Goal: Communication & Community: Ask a question

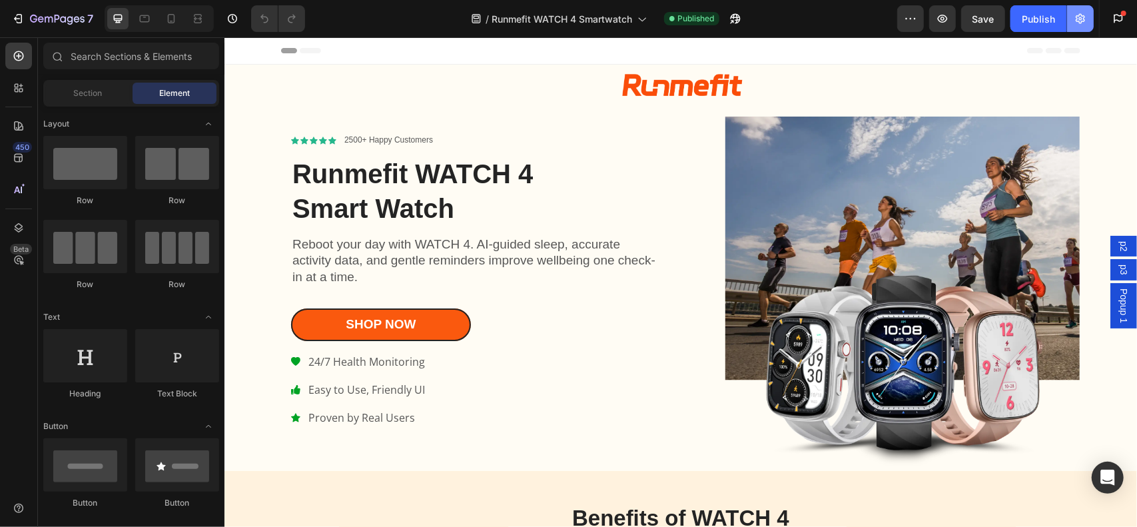
click at [1076, 26] on button "button" at bounding box center [1080, 18] width 27 height 27
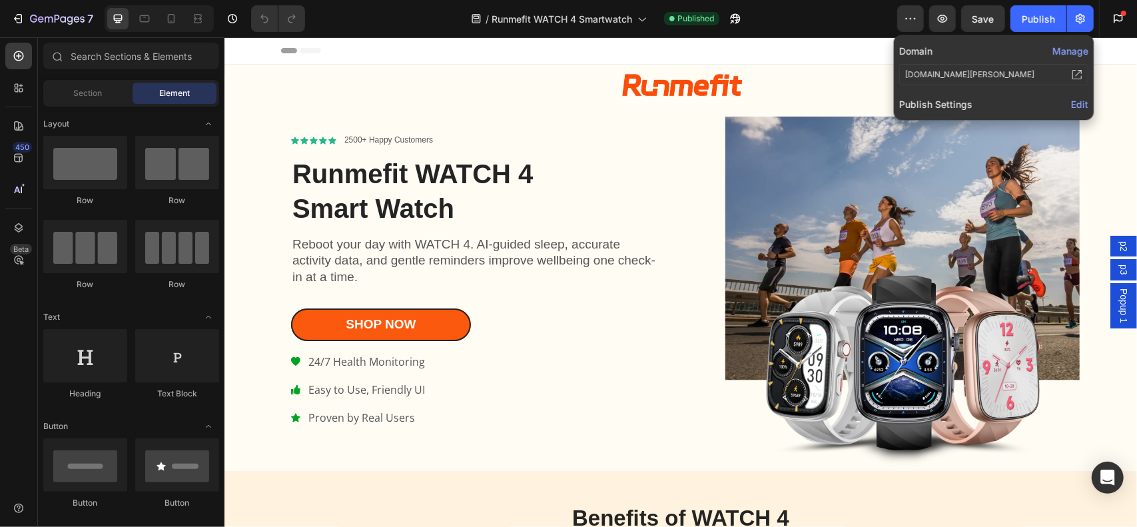
click at [1073, 48] on button "Manage" at bounding box center [1070, 51] width 36 height 14
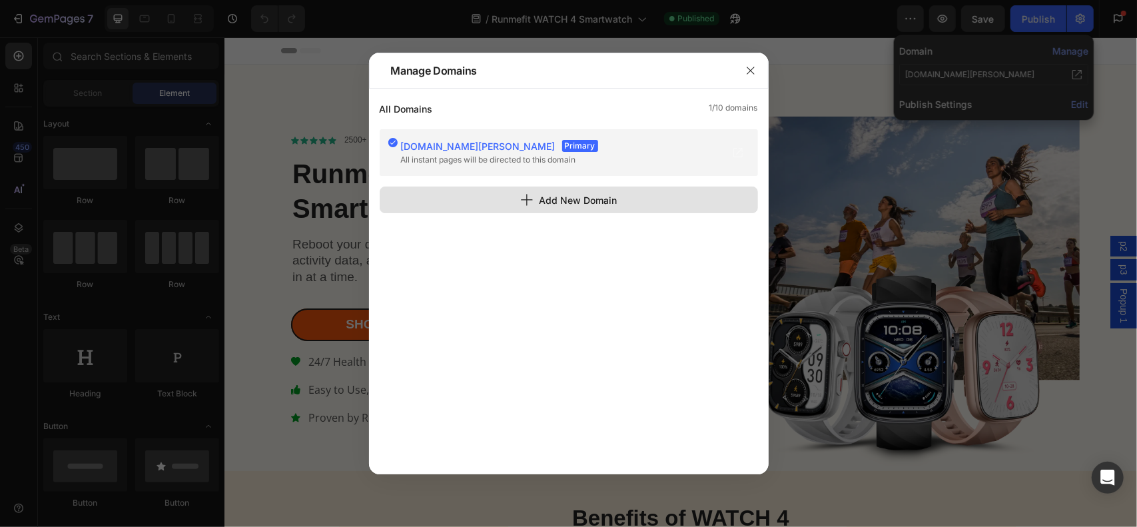
click at [565, 196] on div "Add New Domain" at bounding box center [568, 200] width 97 height 14
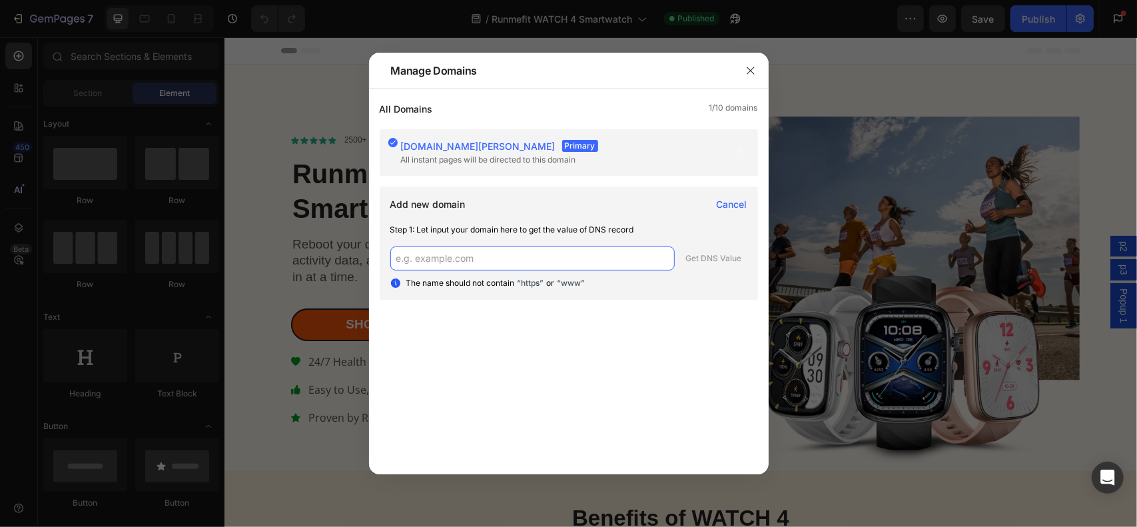
click at [520, 248] on input "text" at bounding box center [532, 258] width 284 height 24
type input "store.runmefit.com"
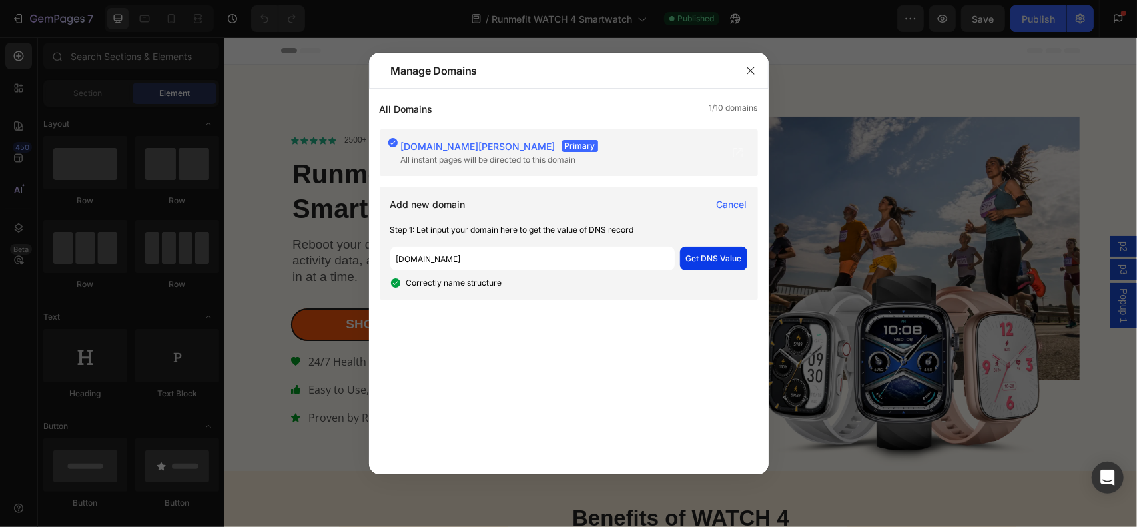
click at [720, 246] on div "store.runmefit.com Get DNS Value" at bounding box center [568, 258] width 357 height 24
click at [711, 256] on div "Get DNS Value" at bounding box center [713, 258] width 56 height 12
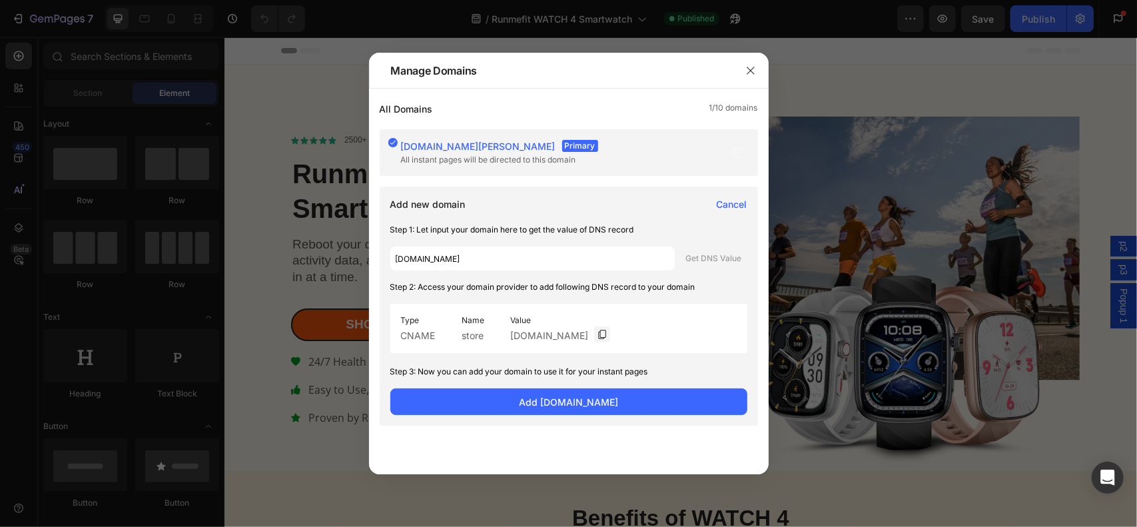
click at [736, 200] on span "Cancel" at bounding box center [731, 204] width 31 height 14
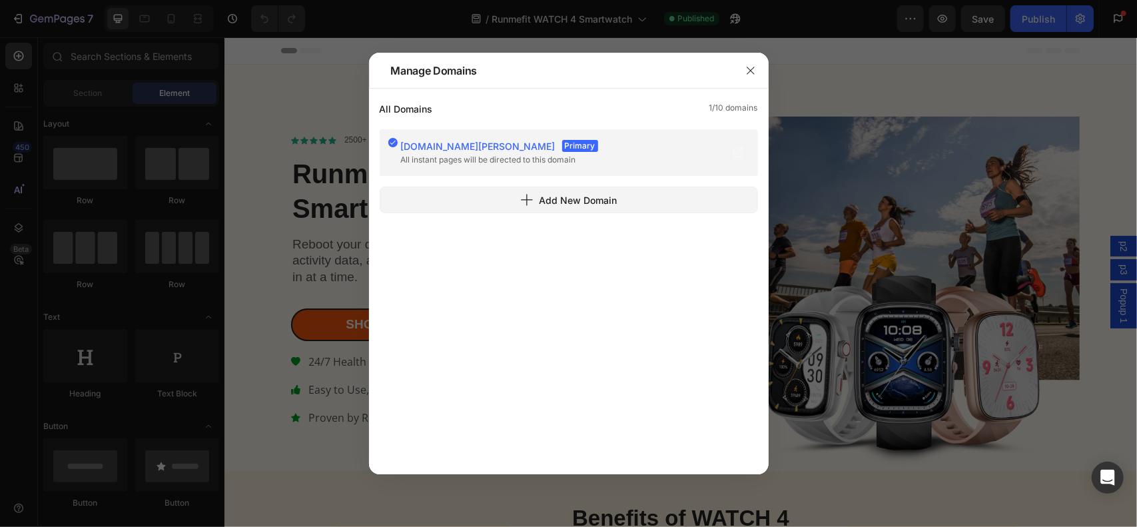
click at [736, 200] on button "Add New Domain" at bounding box center [569, 199] width 378 height 27
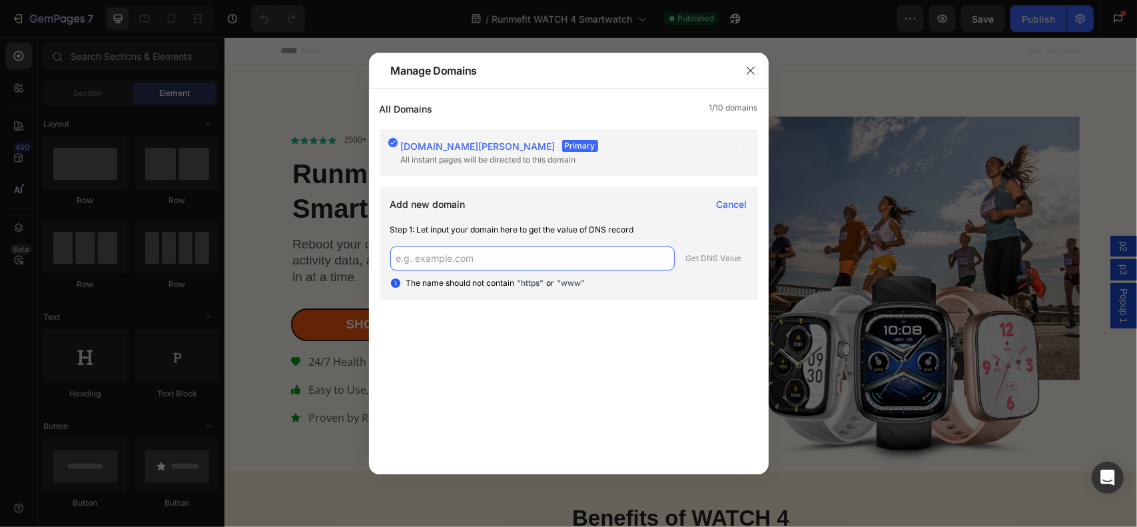
click at [594, 252] on input "text" at bounding box center [532, 258] width 284 height 24
type input "[DOMAIN_NAME]"
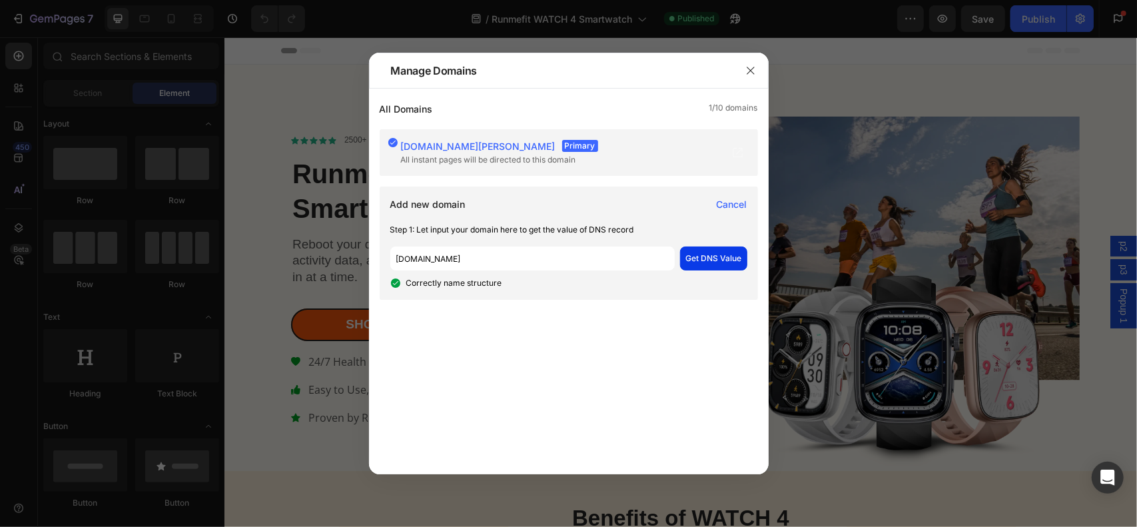
click at [710, 258] on div "Get DNS Value" at bounding box center [713, 258] width 56 height 12
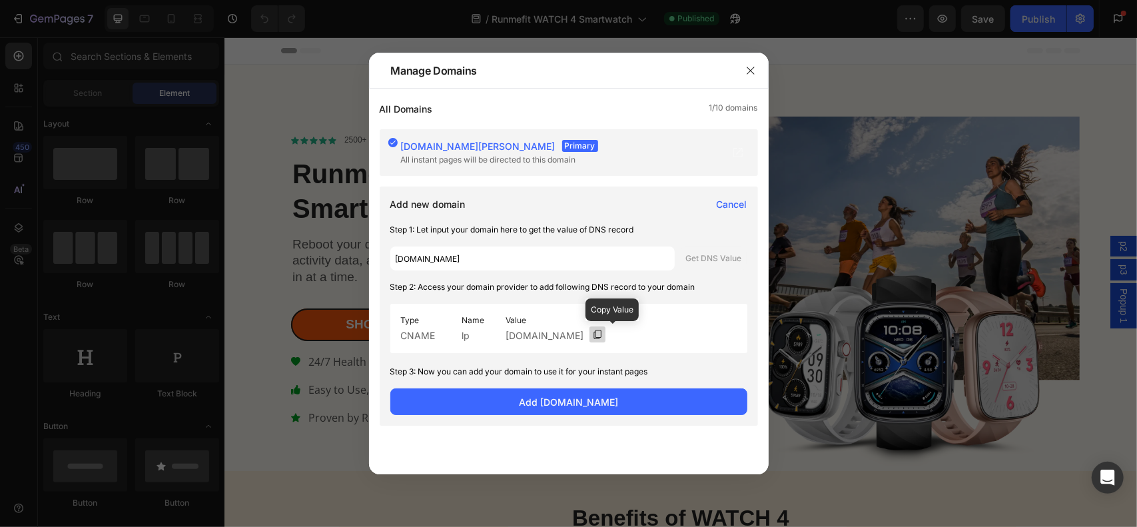
click at [603, 332] on icon at bounding box center [597, 334] width 11 height 11
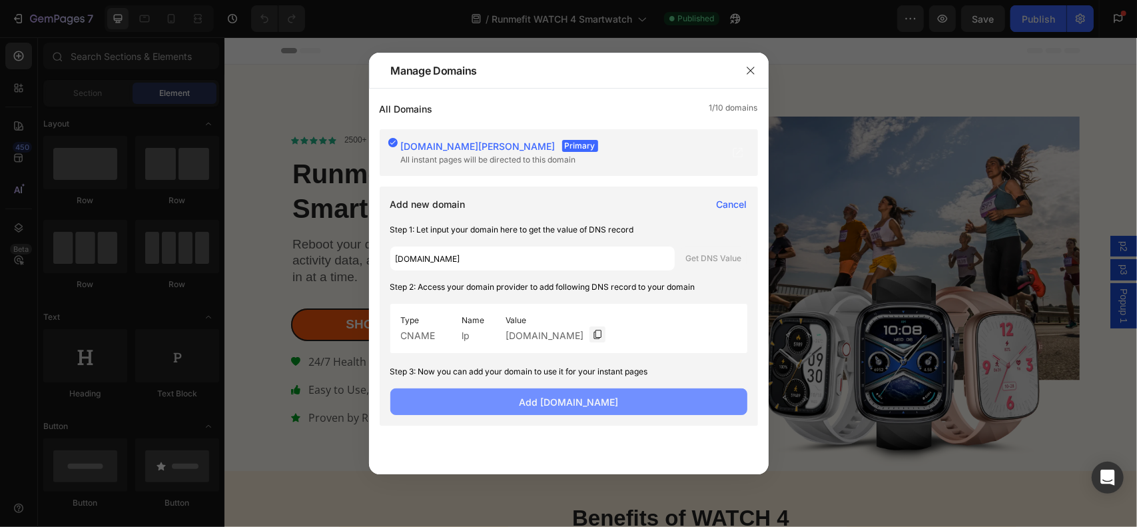
click at [553, 401] on span "Add lp.runmefit.com" at bounding box center [568, 402] width 99 height 14
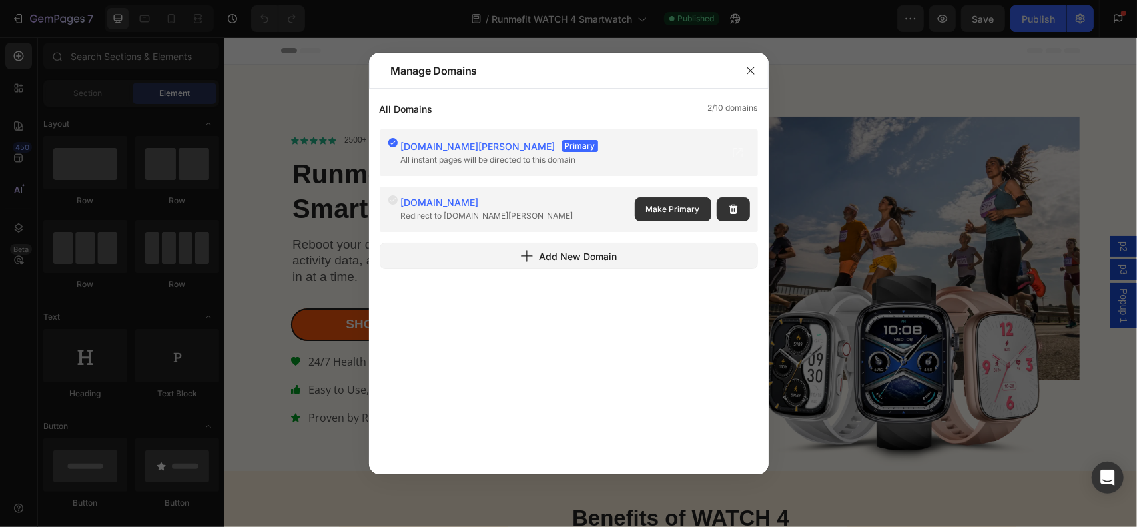
click at [606, 306] on div "runmefit-official-store-for-smart-w.vercel.app Primary All instant pages will b…" at bounding box center [569, 295] width 378 height 332
click at [513, 195] on div "[DOMAIN_NAME]" at bounding box center [489, 200] width 183 height 13
click at [441, 203] on span "[DOMAIN_NAME]" at bounding box center [440, 201] width 78 height 11
click at [393, 199] on icon at bounding box center [393, 199] width 11 height 11
click at [521, 326] on div "runmefit-official-store-for-smart-w.vercel.app Primary All instant pages will b…" at bounding box center [569, 295] width 378 height 332
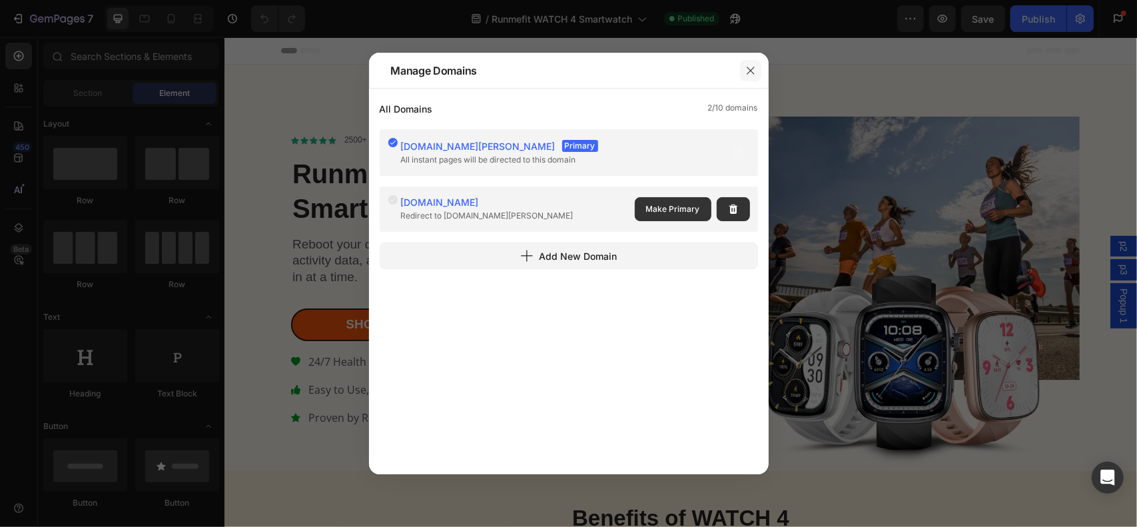
click at [750, 69] on icon "button" at bounding box center [750, 70] width 11 height 11
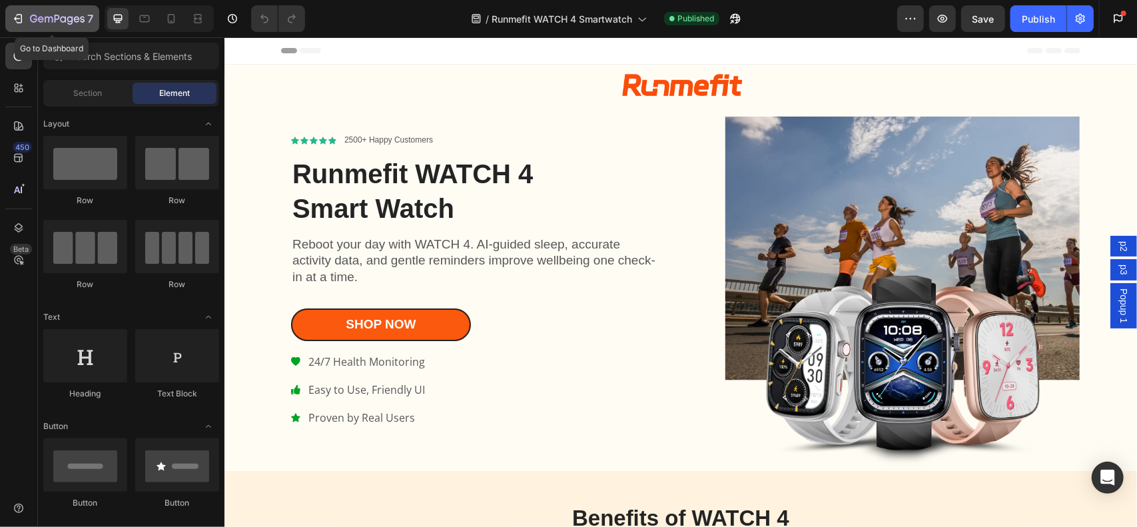
click at [9, 15] on button "7" at bounding box center [52, 18] width 94 height 27
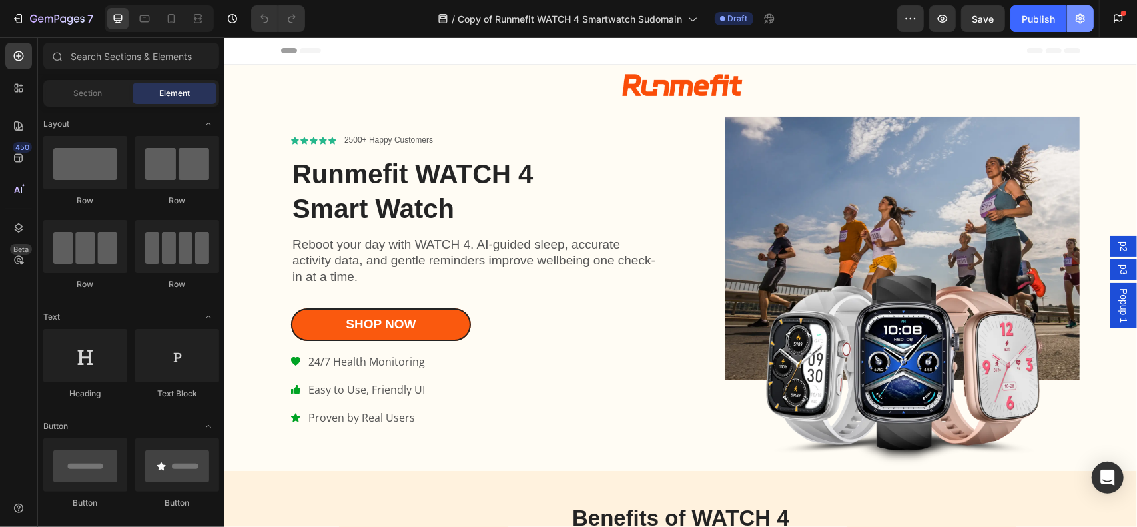
click at [1073, 16] on button "button" at bounding box center [1080, 18] width 27 height 27
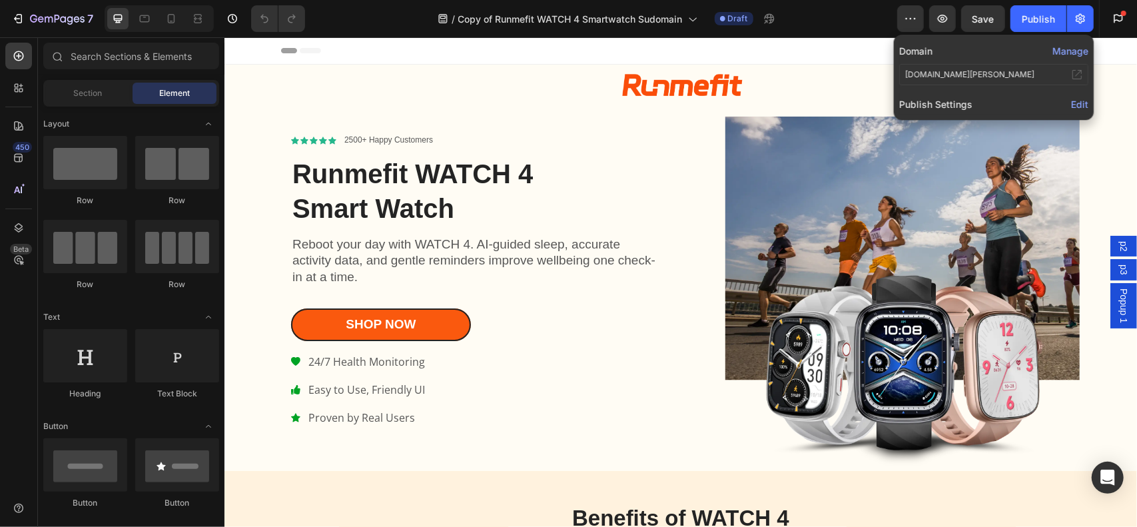
click at [1068, 49] on button "Manage" at bounding box center [1070, 51] width 36 height 14
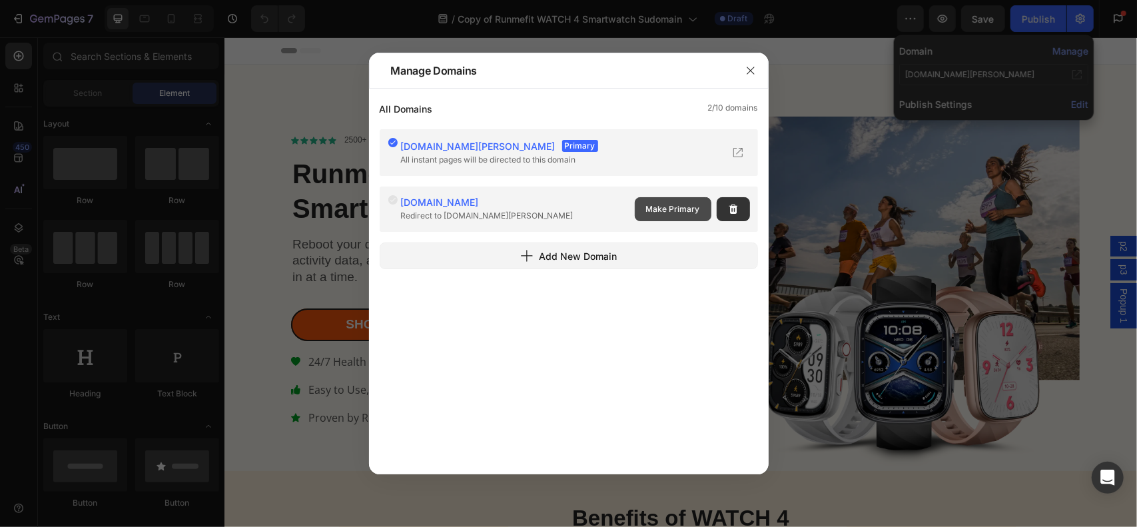
click at [651, 202] on button "Make Primary" at bounding box center [673, 209] width 77 height 24
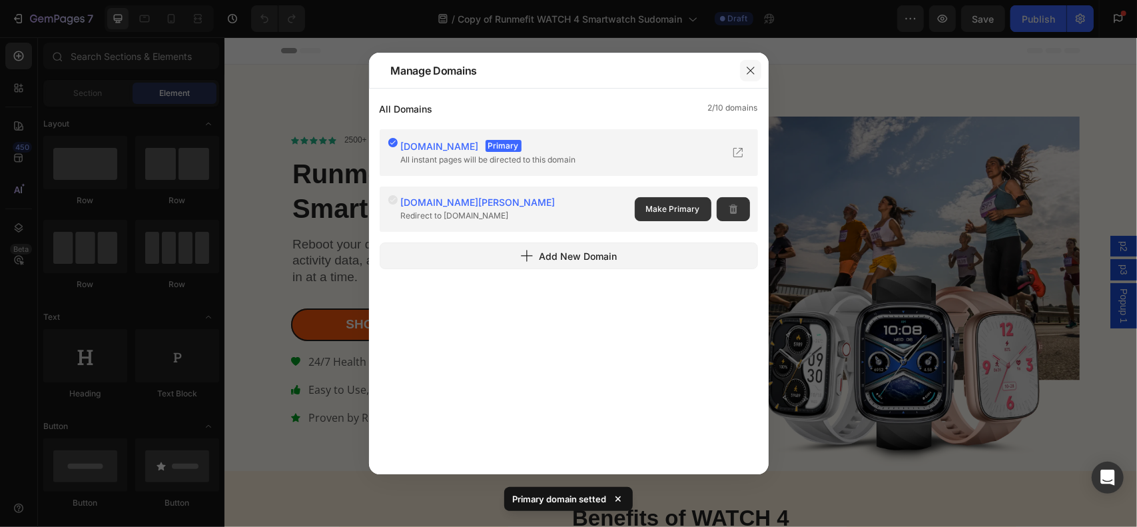
click at [755, 71] on icon "button" at bounding box center [750, 70] width 11 height 11
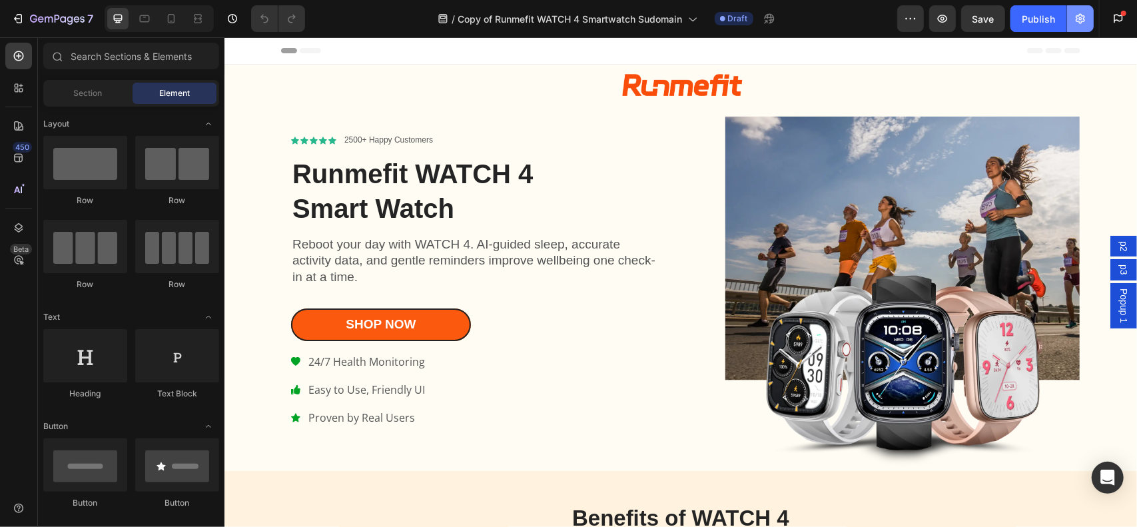
click at [1082, 10] on button "button" at bounding box center [1080, 18] width 27 height 27
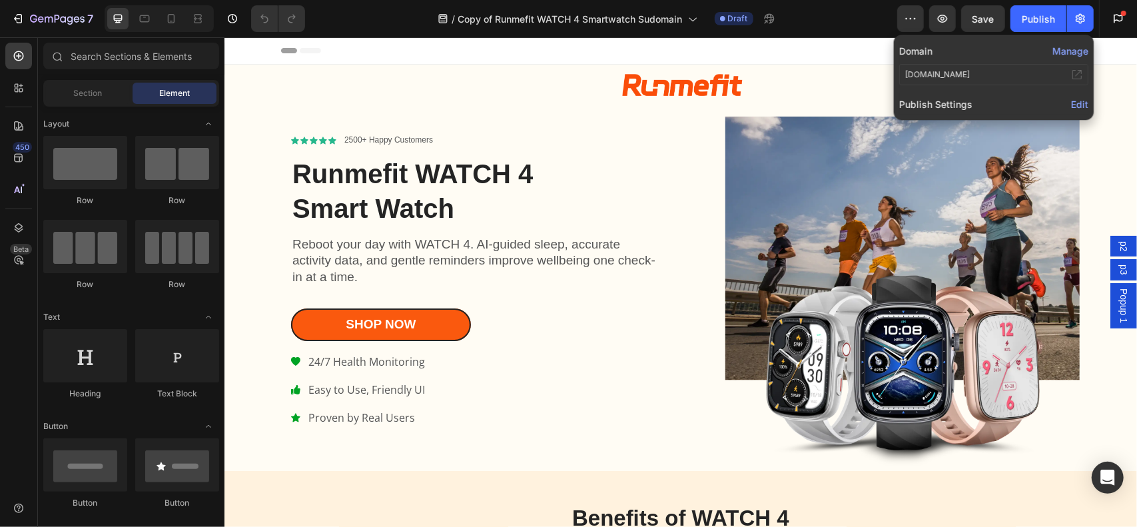
click at [1080, 107] on span "Edit" at bounding box center [1079, 104] width 17 height 11
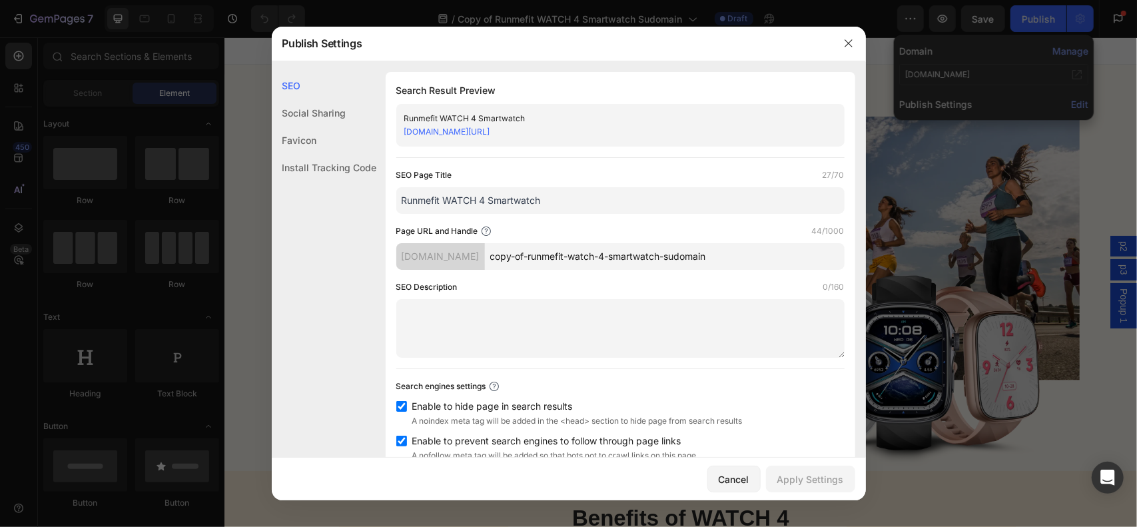
drag, startPoint x: 580, startPoint y: 243, endPoint x: 435, endPoint y: 246, distance: 144.5
click at [436, 247] on div "lp.runmefit.com copy-of-runmefit-watch-4-smartwatch-sudomain" at bounding box center [620, 256] width 448 height 27
type input "-"
type input "p"
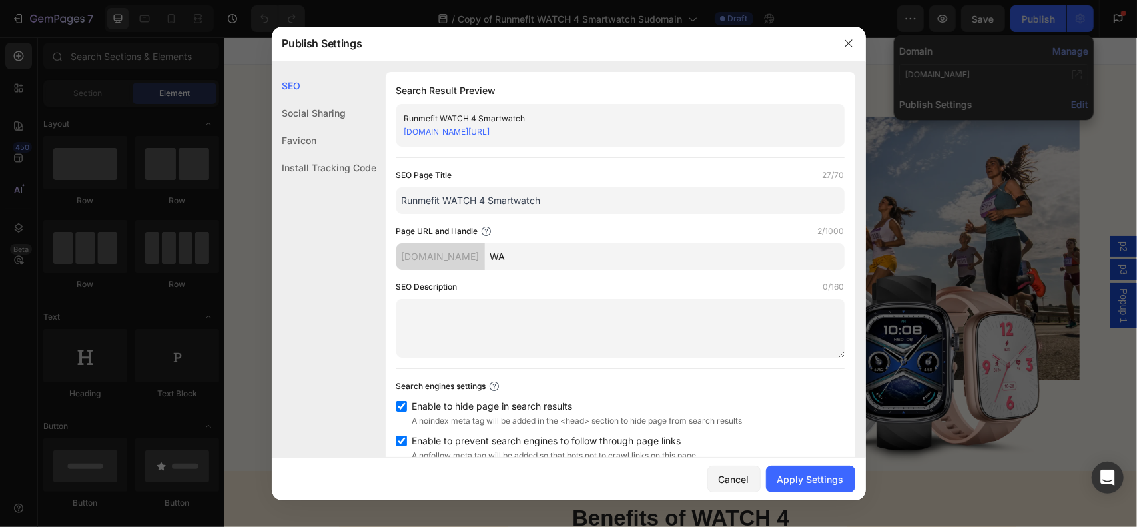
type input "W"
type input "watch4"
click at [544, 227] on div "Page URL and Handle 6/1000" at bounding box center [620, 230] width 448 height 13
click at [570, 49] on div "Publish Settings" at bounding box center [551, 43] width 559 height 35
click at [344, 127] on div "Social Sharing" at bounding box center [324, 140] width 105 height 27
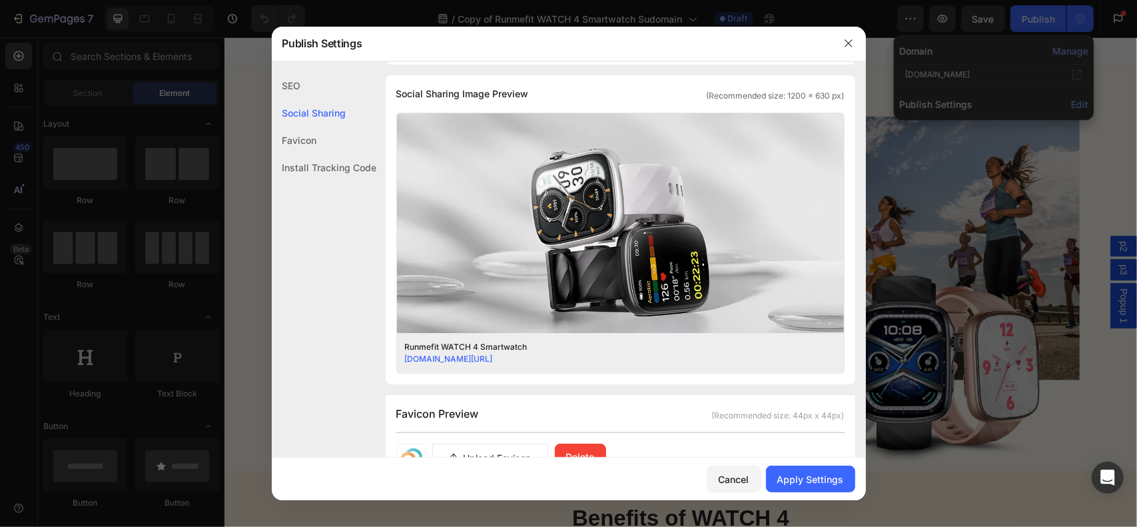
click at [330, 154] on div "Favicon" at bounding box center [324, 167] width 105 height 27
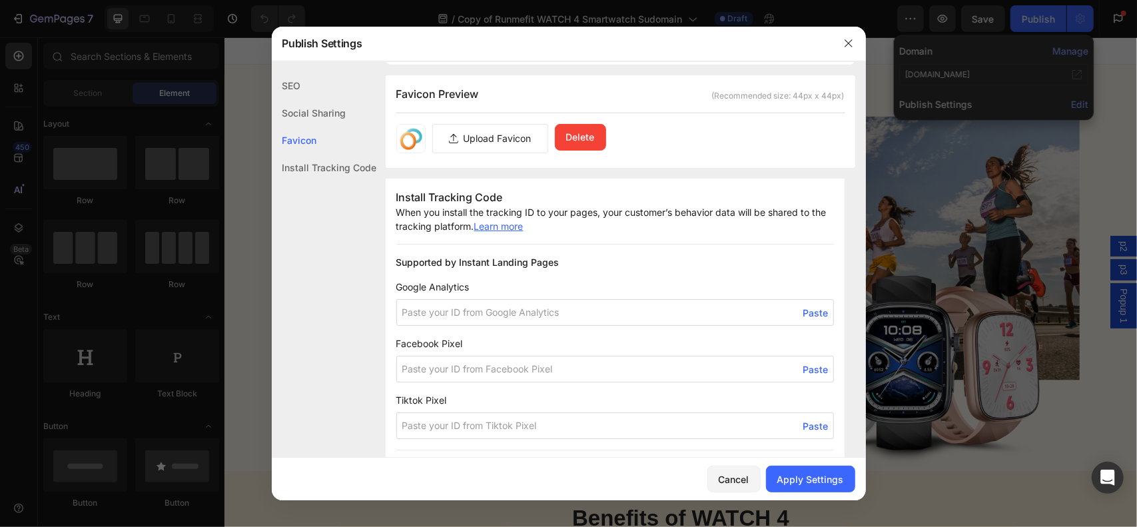
click at [325, 175] on div "Install Tracking Code" at bounding box center [324, 167] width 105 height 27
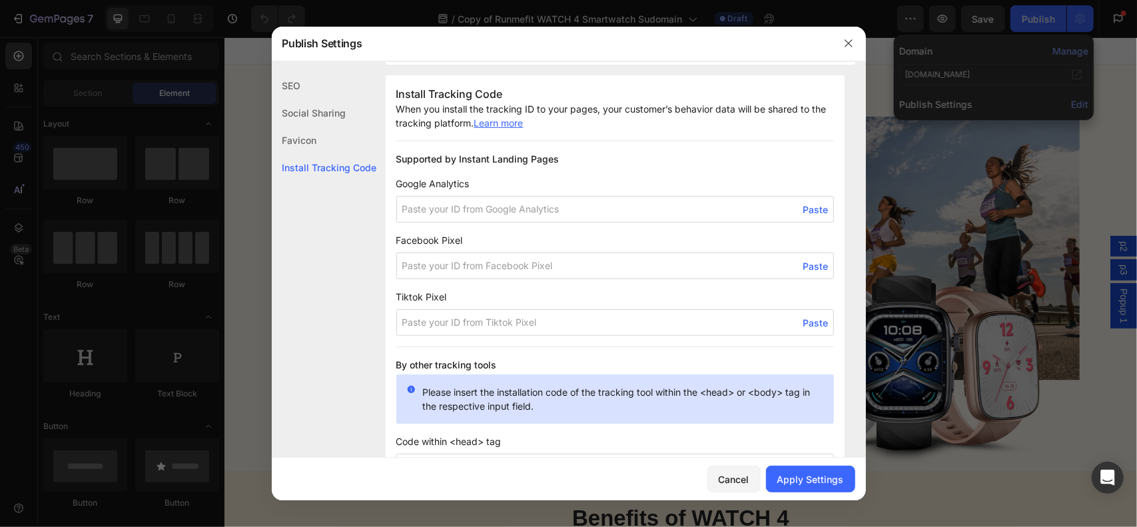
click at [316, 99] on div "SEO" at bounding box center [324, 112] width 105 height 27
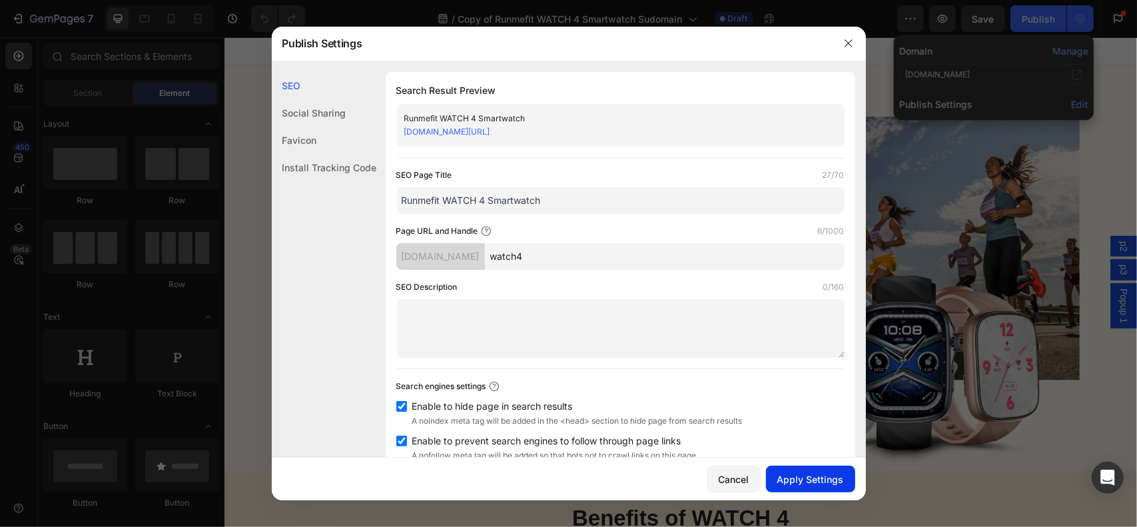
click at [806, 477] on div "Apply Settings" at bounding box center [810, 479] width 67 height 14
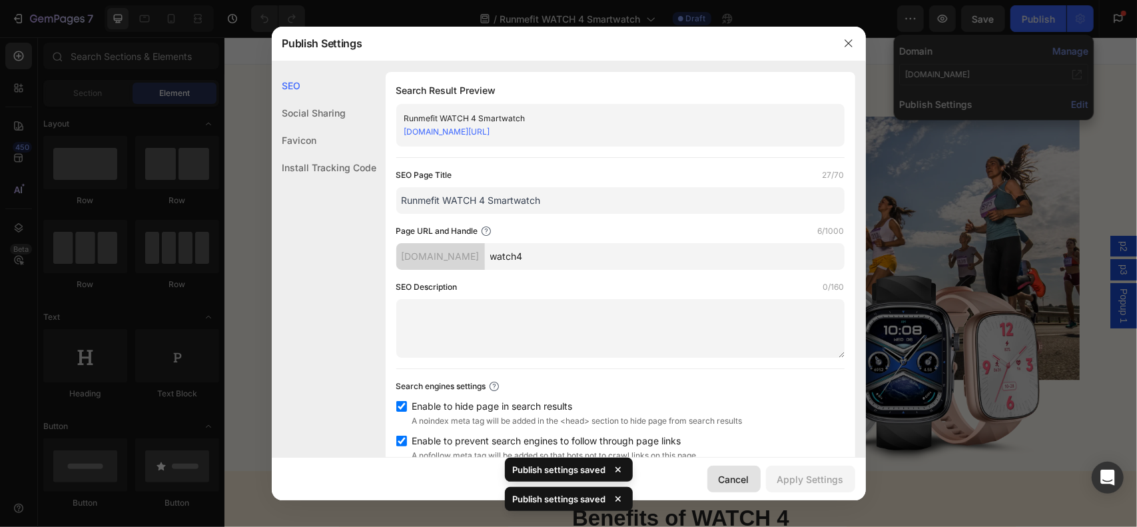
click at [740, 477] on div "Cancel" at bounding box center [733, 479] width 31 height 14
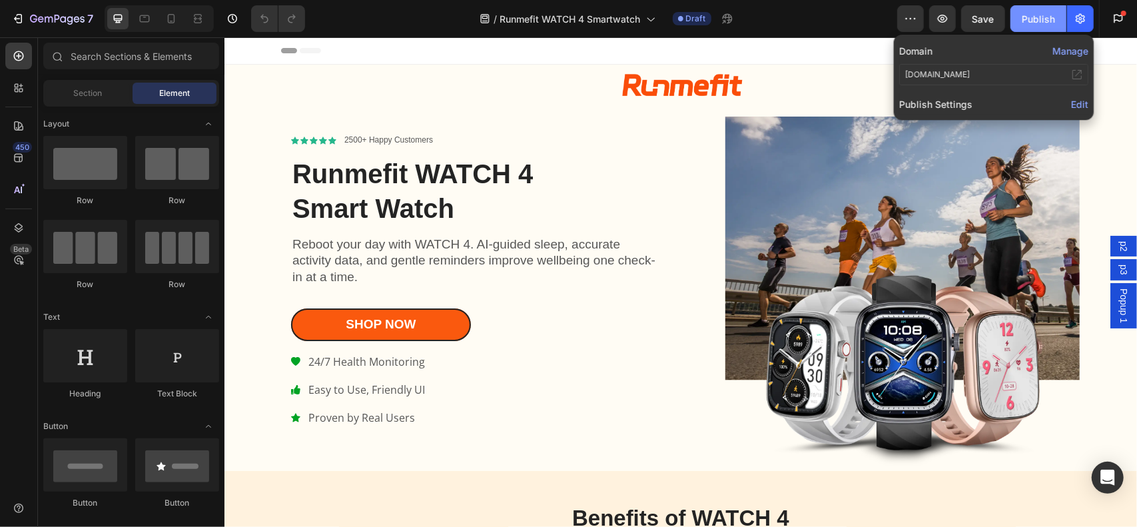
click at [1033, 19] on div "Publish" at bounding box center [1037, 19] width 33 height 14
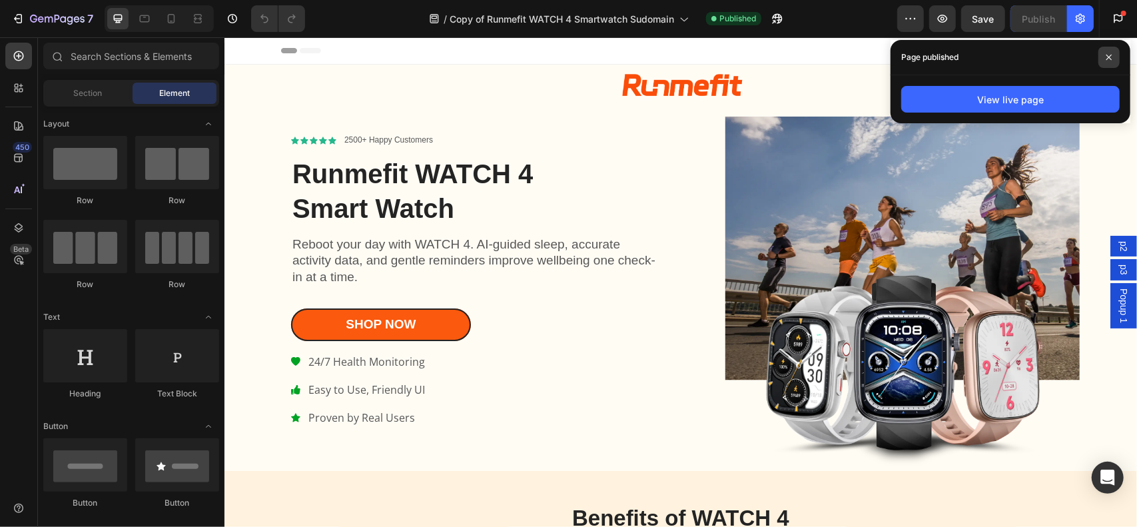
click at [1107, 56] on icon at bounding box center [1108, 57] width 7 height 7
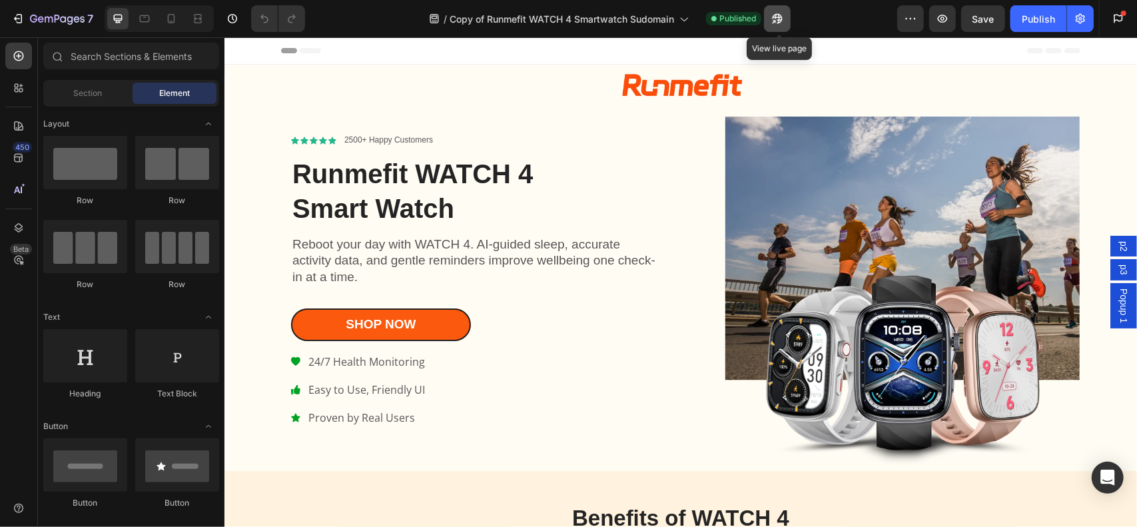
click at [776, 22] on icon "button" at bounding box center [773, 21] width 3 height 3
click at [776, 20] on icon "button" at bounding box center [773, 21] width 3 height 3
click at [1072, 23] on button "button" at bounding box center [1080, 18] width 27 height 27
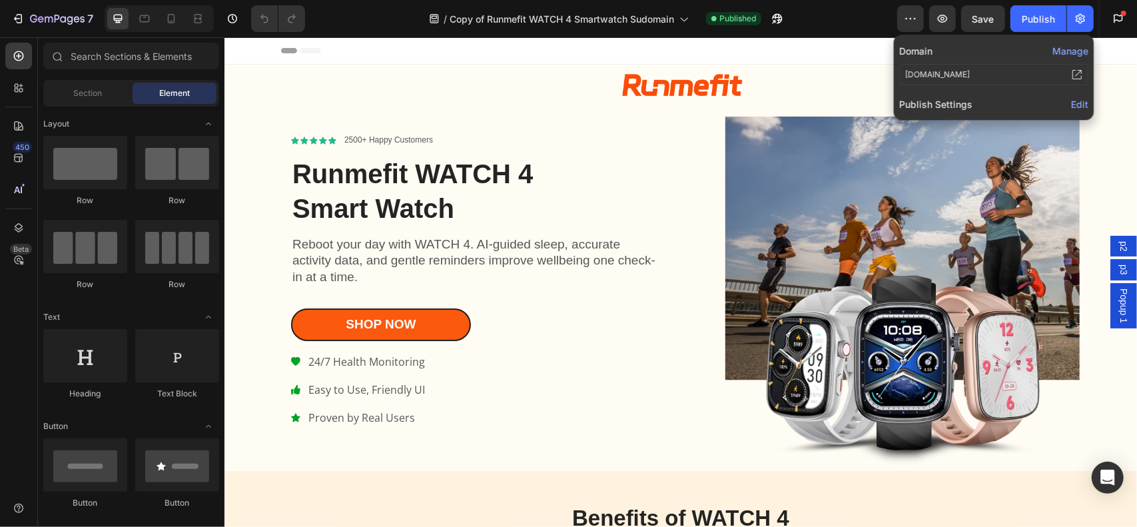
click at [1077, 74] on icon at bounding box center [1078, 73] width 7 height 7
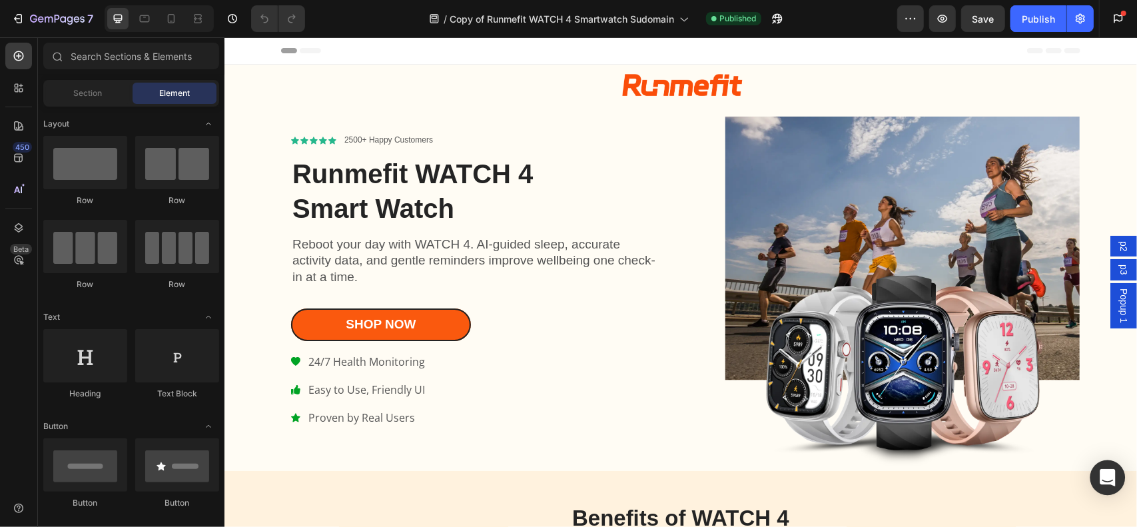
click at [1114, 469] on div "Open Intercom Messenger" at bounding box center [1107, 477] width 35 height 35
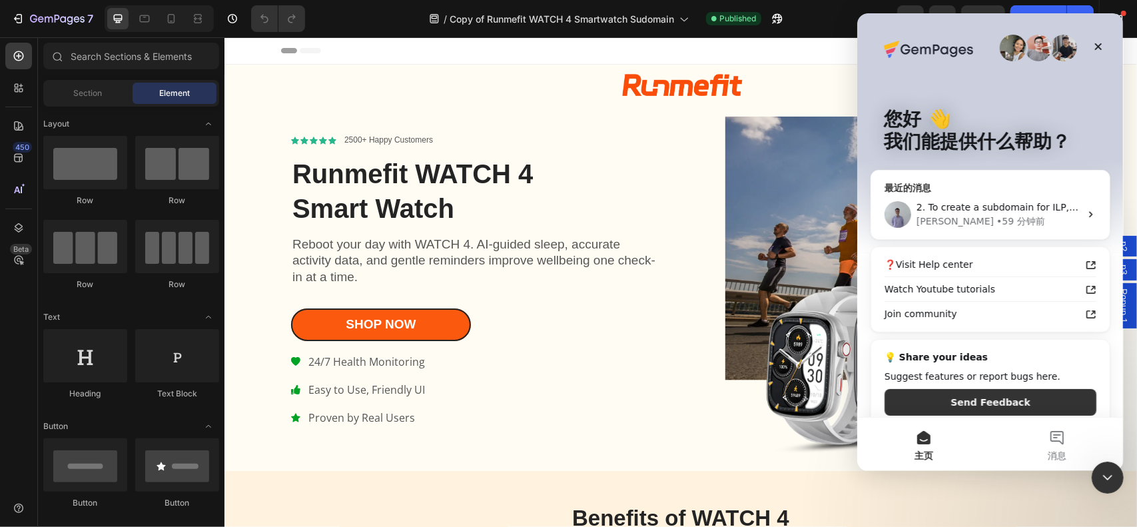
click at [1059, 216] on div "Brad • 59 分钟前" at bounding box center [998, 221] width 164 height 14
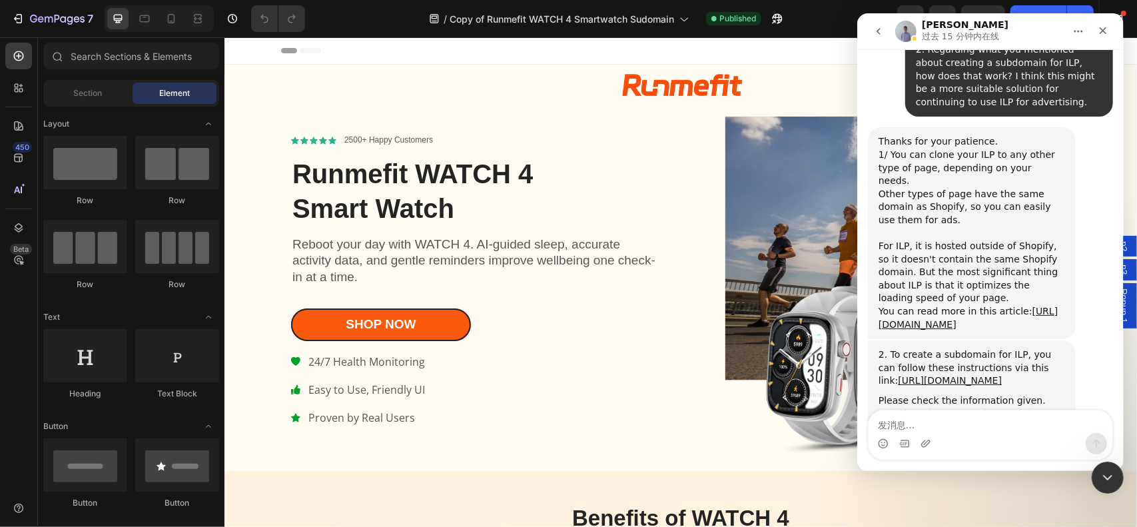
scroll to position [1373, 0]
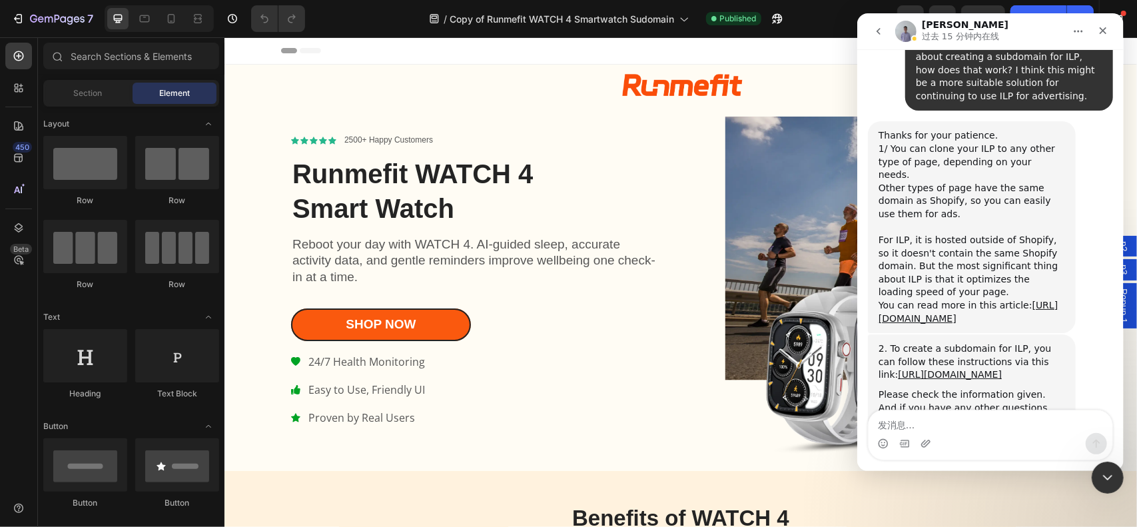
click at [920, 423] on textarea "发消息..." at bounding box center [990, 421] width 244 height 23
type textarea "Hi, Brad"
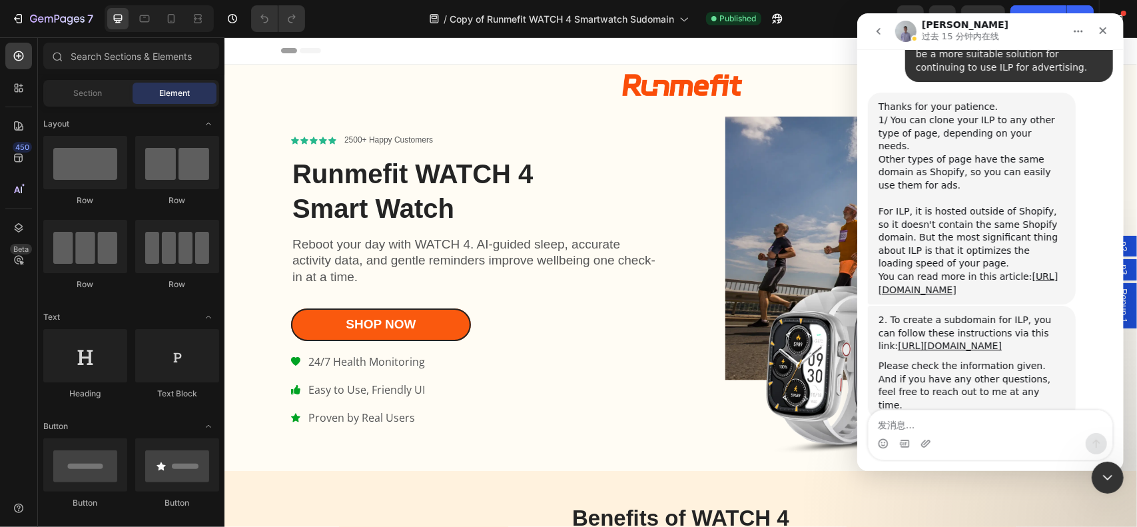
scroll to position [1412, 0]
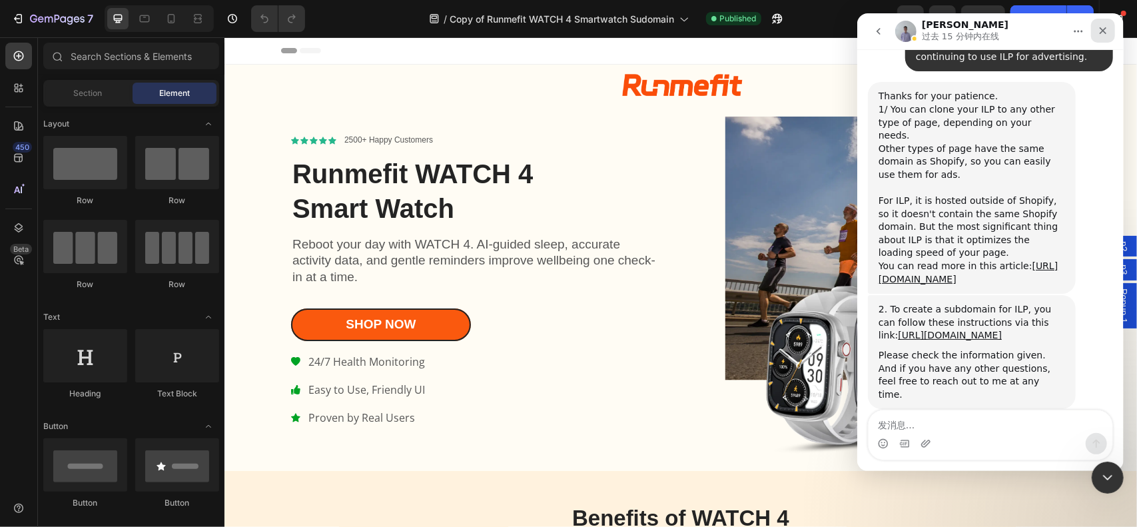
click at [1108, 25] on div "关闭" at bounding box center [1102, 31] width 24 height 24
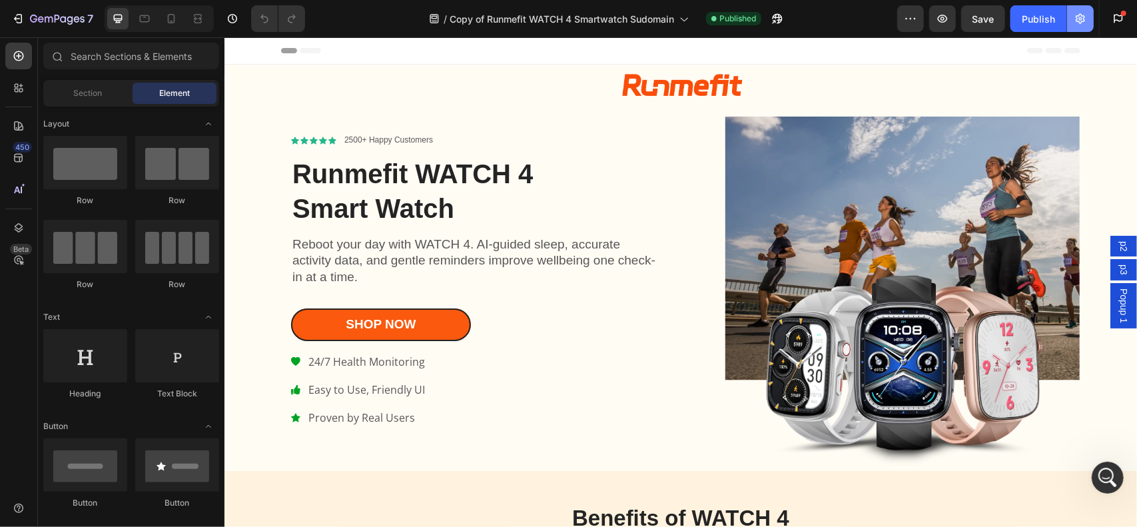
click at [1088, 20] on button "button" at bounding box center [1080, 18] width 27 height 27
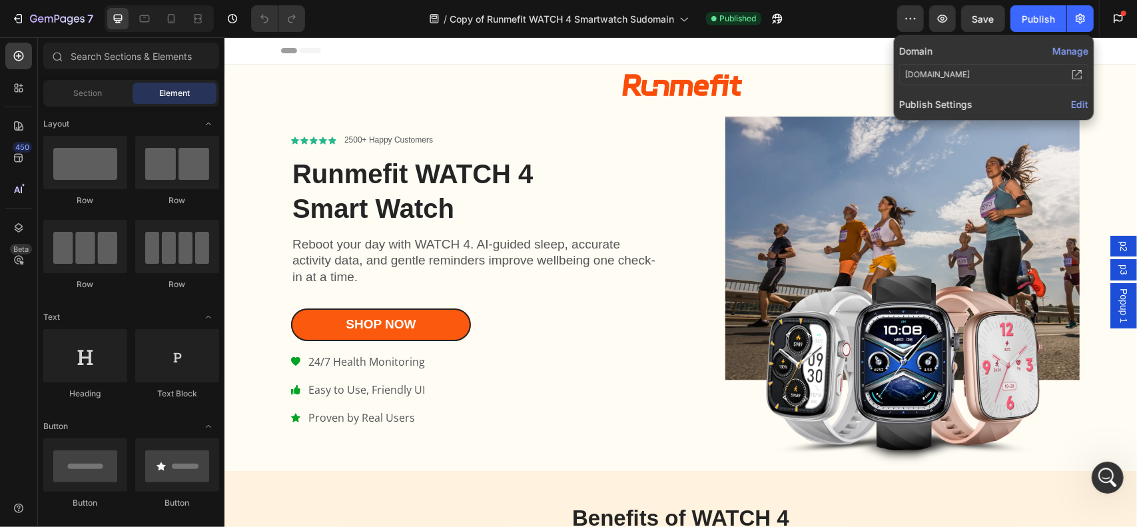
click at [1073, 106] on span "Edit" at bounding box center [1079, 104] width 17 height 11
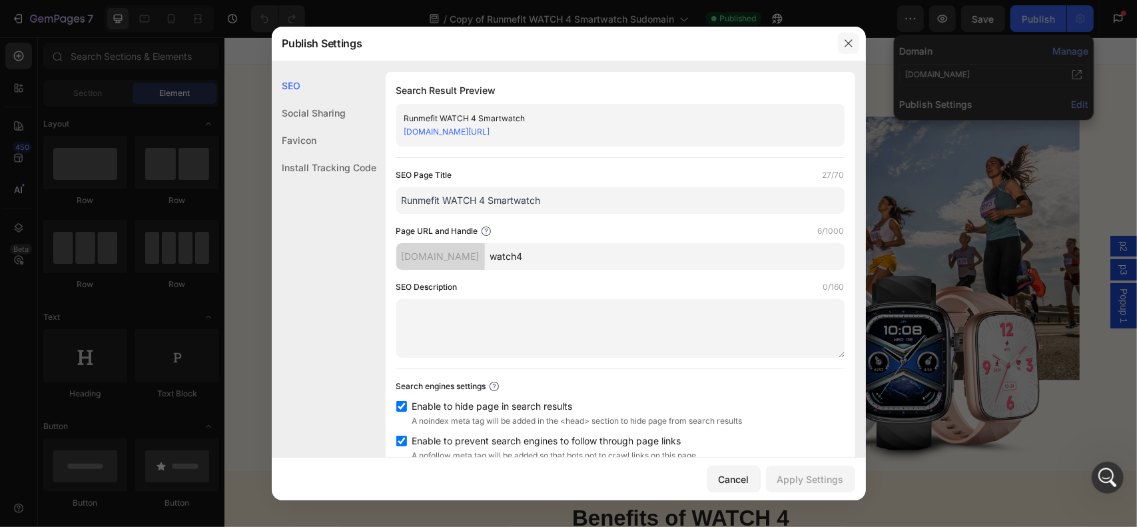
click at [846, 44] on icon "button" at bounding box center [848, 43] width 11 height 11
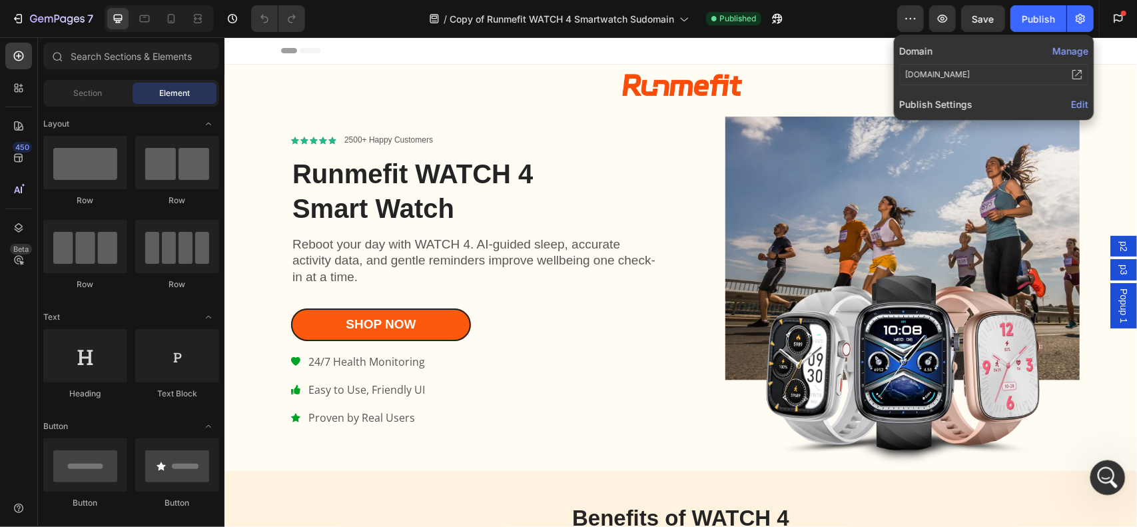
click html
click at [1103, 481] on icon "打开 Intercom Messenger" at bounding box center [1106, 476] width 22 height 22
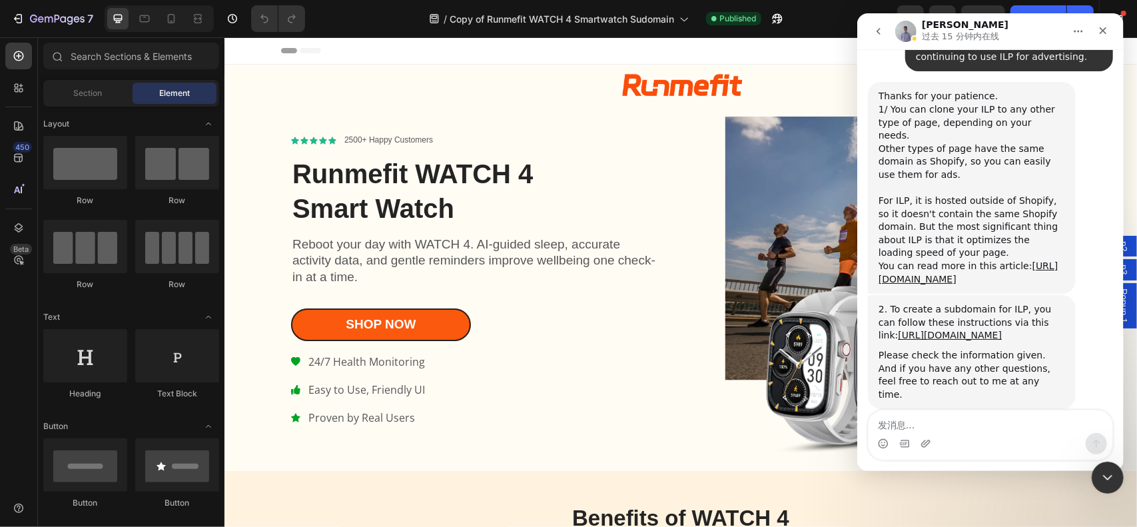
click at [955, 427] on textarea "发消息..." at bounding box center [990, 421] width 244 height 23
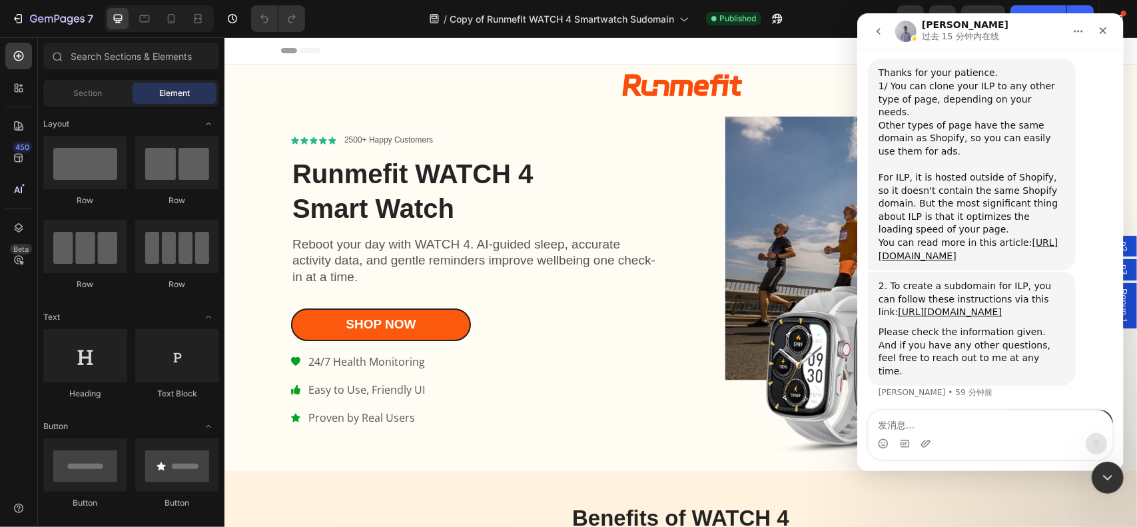
scroll to position [1507, 0]
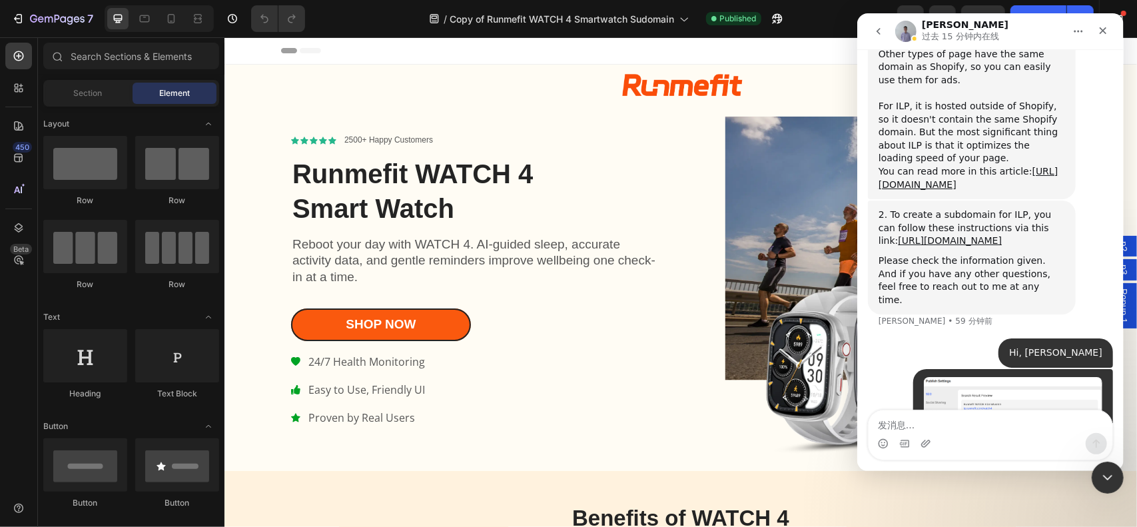
click at [785, 44] on div at bounding box center [679, 50] width 799 height 27
click at [784, 21] on icon "button" at bounding box center [776, 18] width 13 height 13
click at [934, 426] on textarea "发消息..." at bounding box center [990, 421] width 244 height 23
paste textarea "[URL][DOMAIN_NAME]"
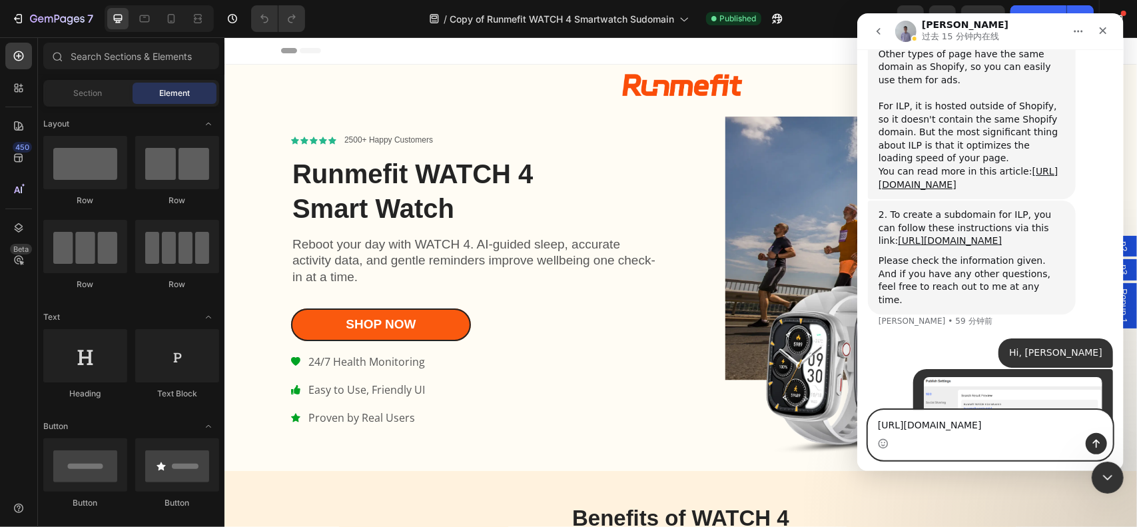
scroll to position [1520, 0]
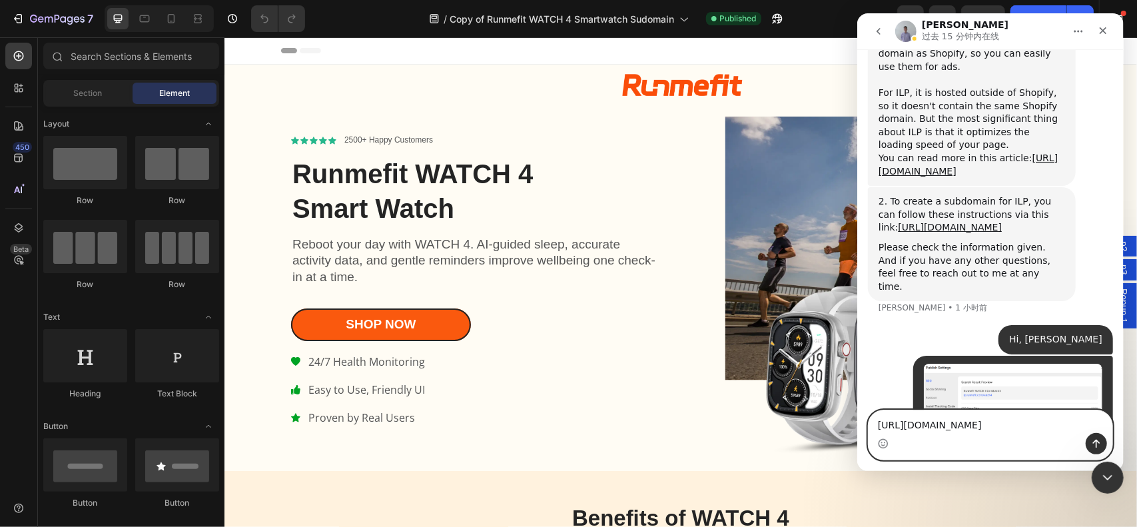
type textarea "[URL][DOMAIN_NAME]"
click at [1094, 441] on icon "发送消息…" at bounding box center [1095, 443] width 7 height 9
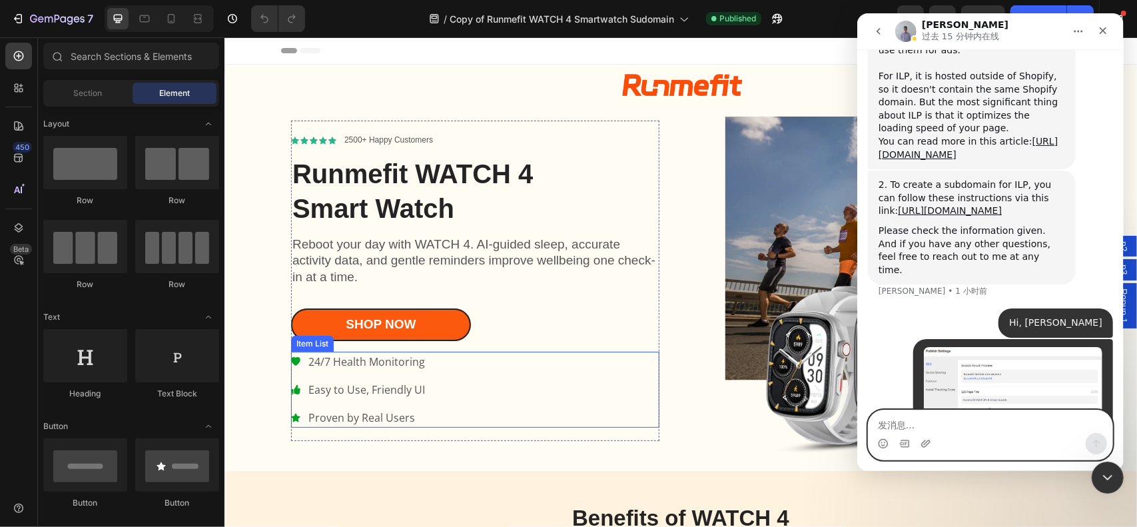
scroll to position [1550, 0]
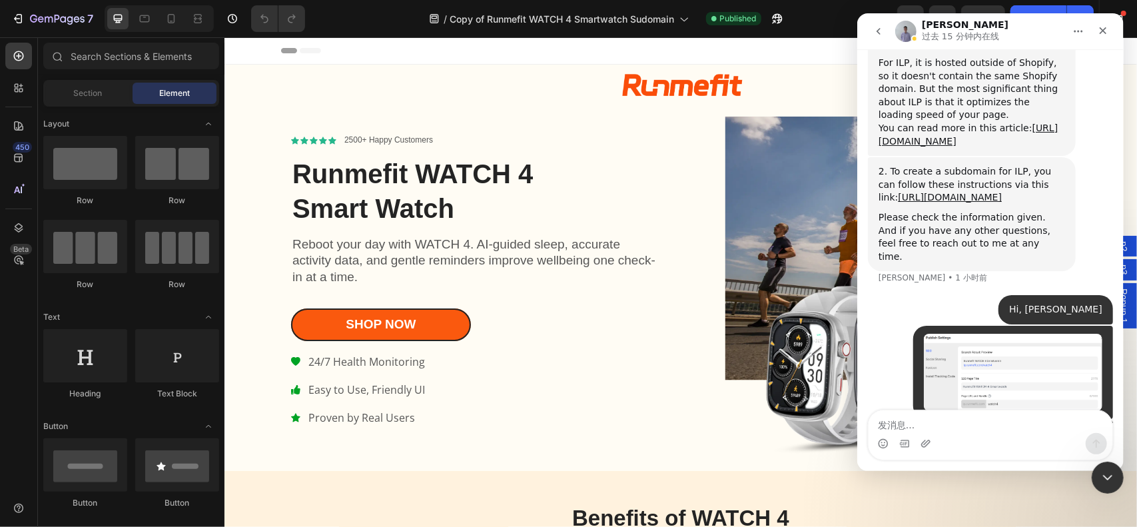
drag, startPoint x: 950, startPoint y: 371, endPoint x: 1097, endPoint y: 368, distance: 146.5
click at [1097, 420] on div "https://lp.runmefit.com/watch4 ​ Fitness Tracker and more • 1 分钟前" at bounding box center [1049, 441] width 125 height 42
copy div "https://lp.runmefit.com/watch4 ​"
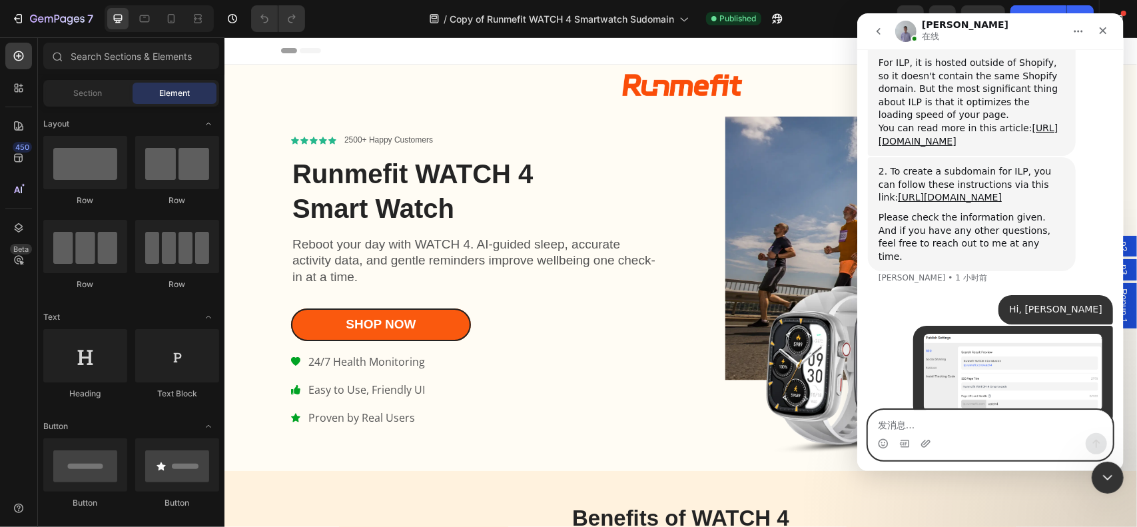
click at [960, 423] on textarea "发消息..." at bounding box center [990, 421] width 244 height 23
paste textarea "I have already set up the subdomain according to the instructions, but the webp…"
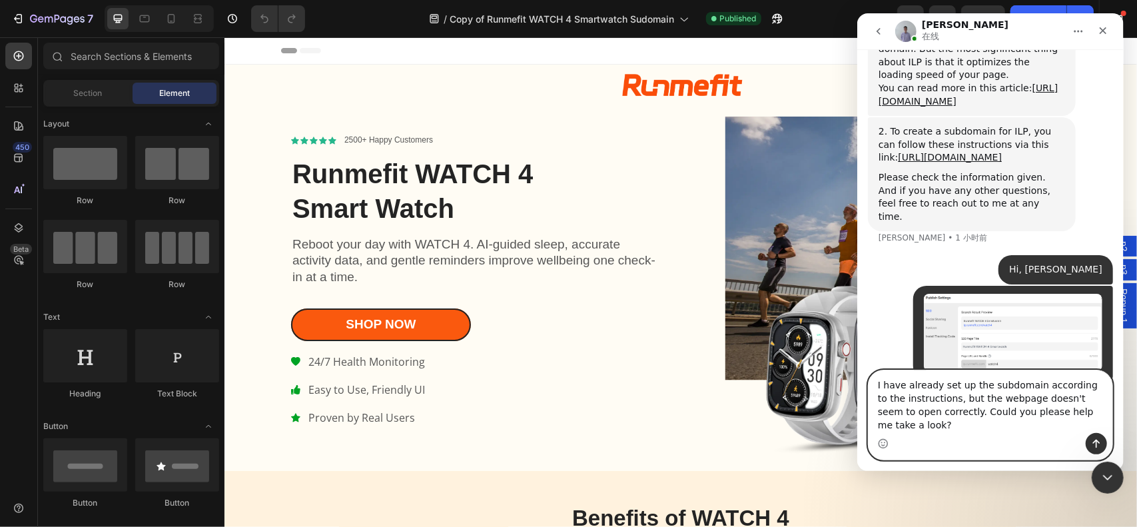
type textarea "I have already set up the subdomain according to the instructions, but the webp…"
click at [1095, 443] on icon "发送消息…" at bounding box center [1095, 443] width 11 height 11
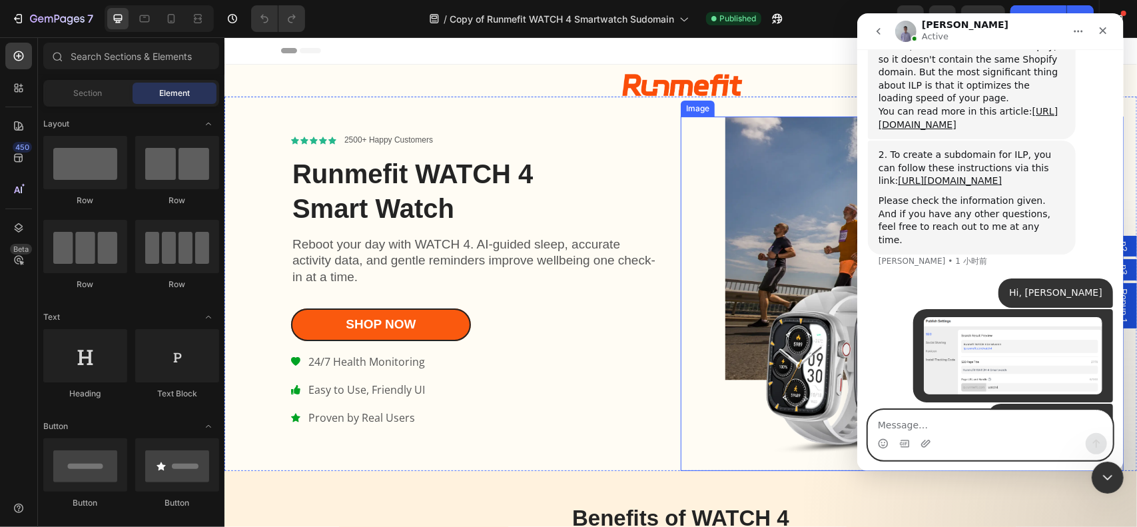
scroll to position [1673, 0]
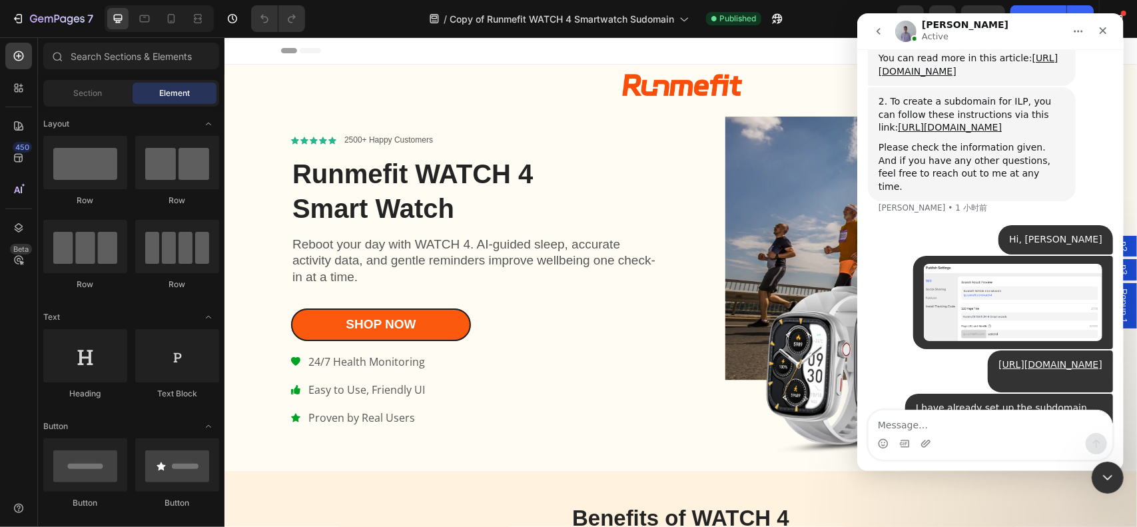
click at [780, 46] on div at bounding box center [679, 50] width 799 height 27
click at [1101, 29] on icon "关闭" at bounding box center [1102, 30] width 11 height 11
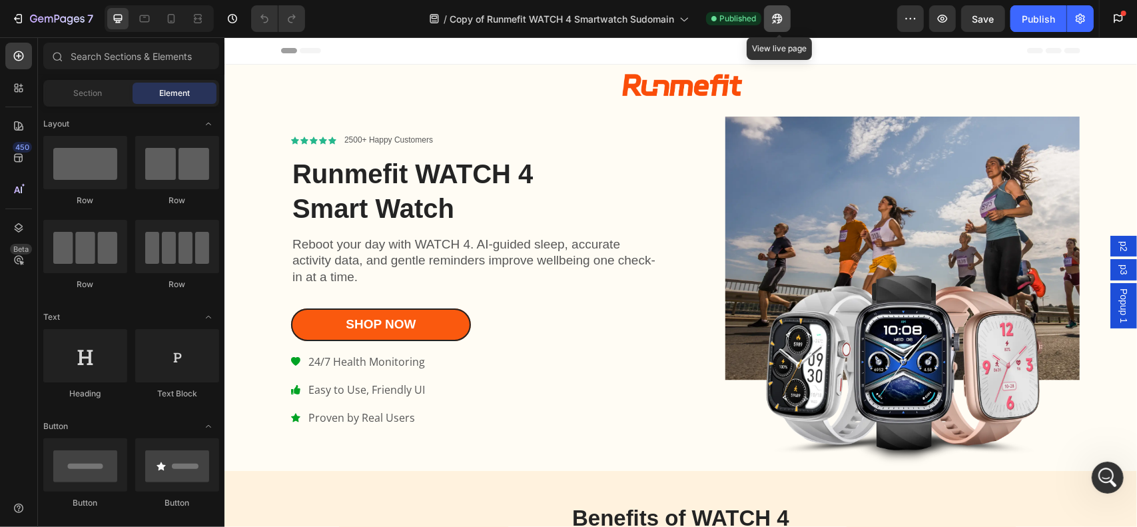
click at [776, 25] on icon "button" at bounding box center [776, 18] width 13 height 13
click at [1104, 468] on icon "打开 Intercom Messenger" at bounding box center [1106, 476] width 22 height 22
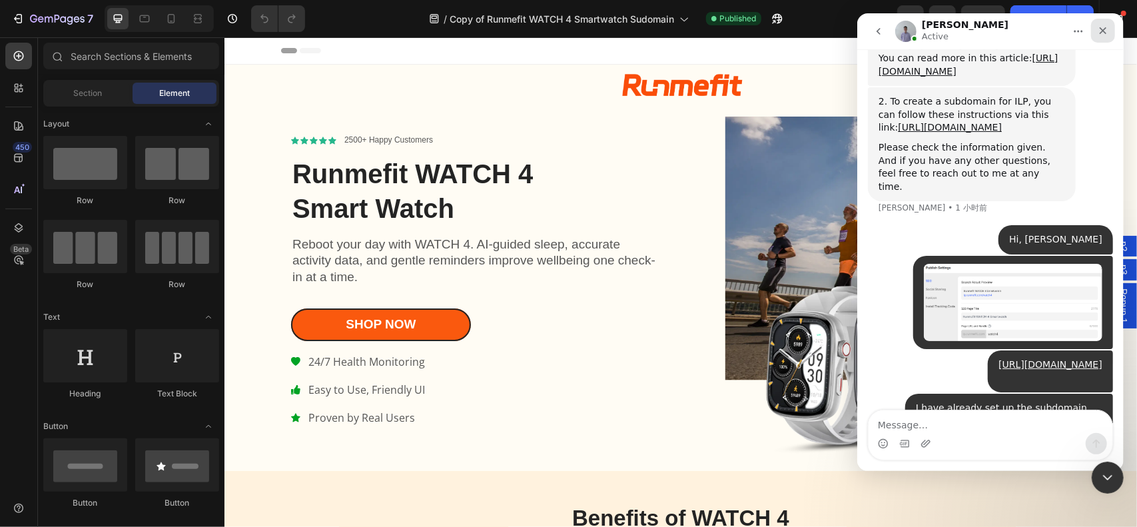
click at [1107, 28] on icon "关闭" at bounding box center [1102, 30] width 11 height 11
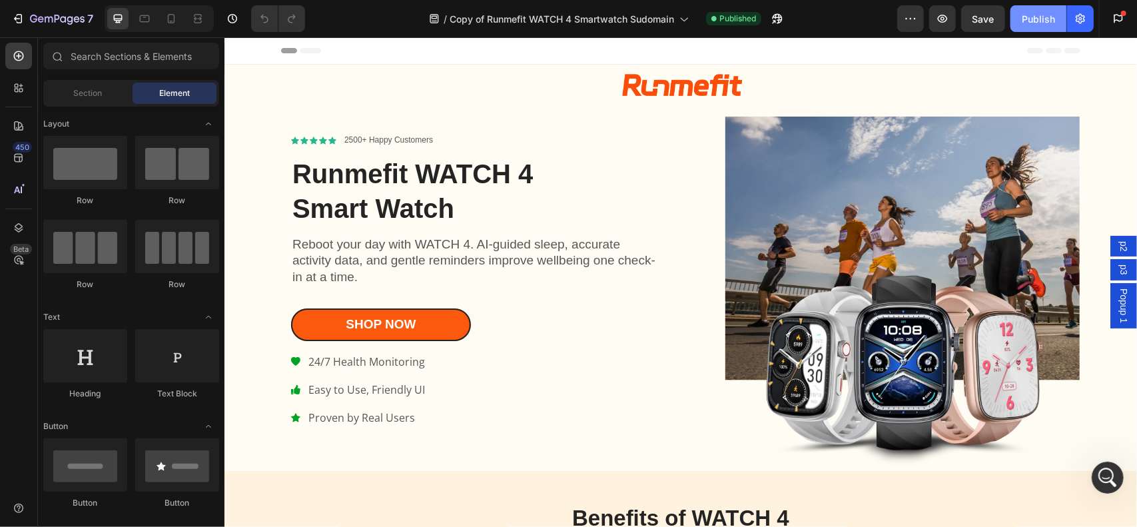
click at [1041, 21] on div "Publish" at bounding box center [1037, 19] width 33 height 14
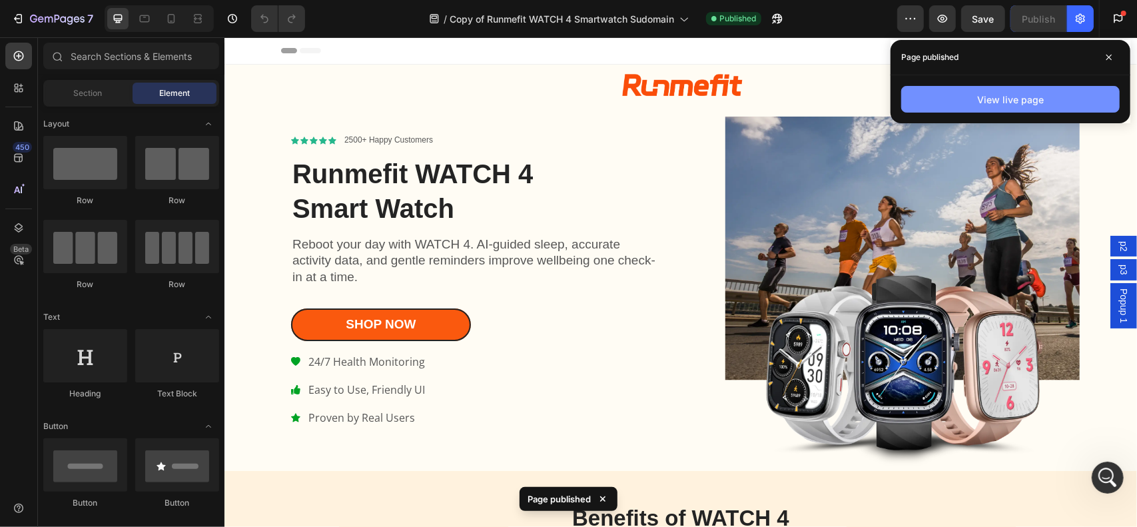
click at [1019, 98] on div "View live page" at bounding box center [1010, 100] width 67 height 14
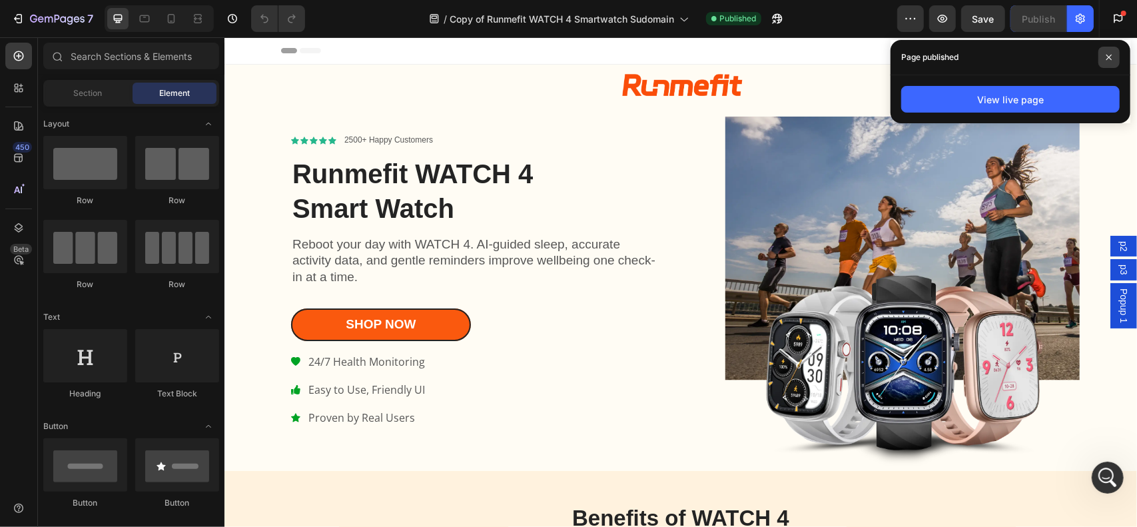
click at [1113, 50] on span at bounding box center [1108, 57] width 21 height 21
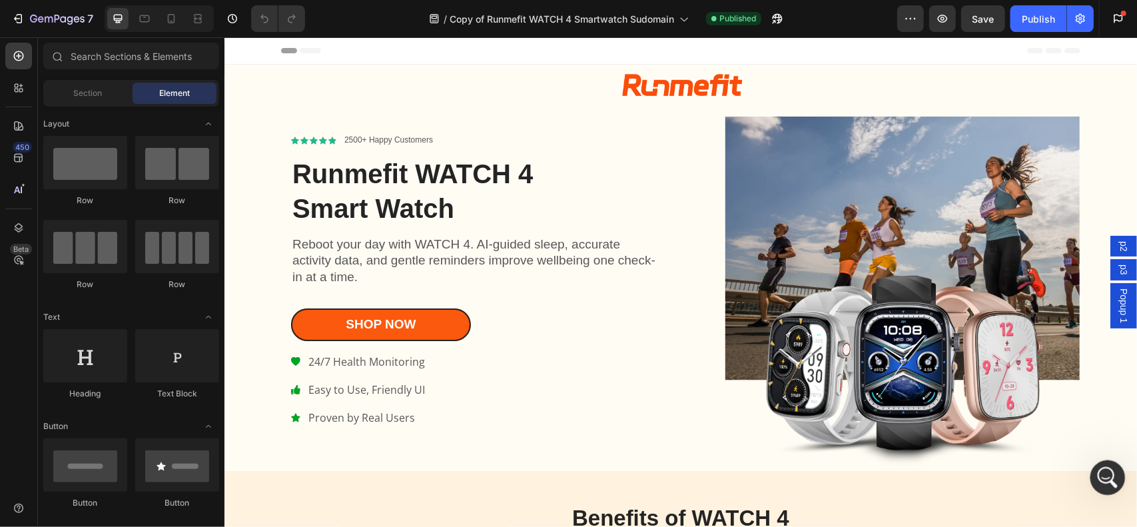
click at [1114, 469] on div "打开 Intercom Messenger" at bounding box center [1105, 475] width 44 height 44
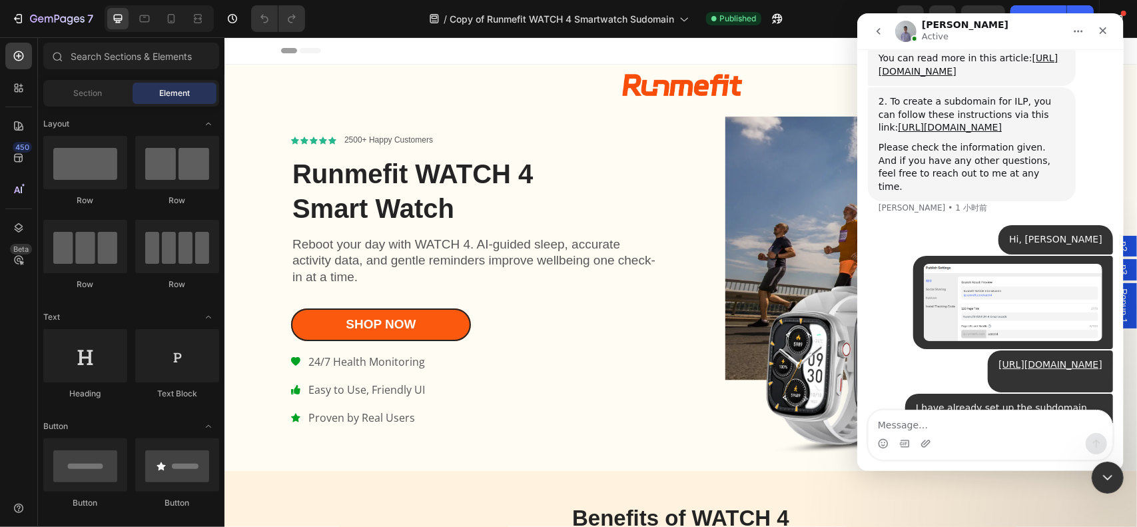
click at [797, 55] on div at bounding box center [679, 50] width 799 height 27
click at [779, 16] on icon "button" at bounding box center [776, 18] width 13 height 13
click at [24, 312] on div "450 Beta" at bounding box center [18, 269] width 27 height 452
drag, startPoint x: 940, startPoint y: 449, endPoint x: 943, endPoint y: 439, distance: 10.3
click at [940, 445] on div "Intercom Messenger" at bounding box center [990, 443] width 244 height 21
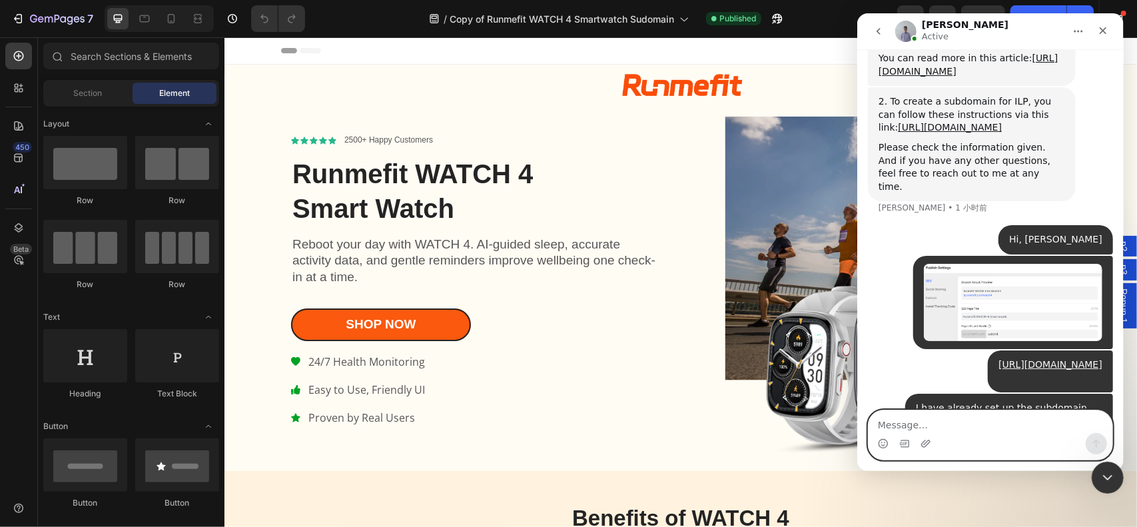
click at [950, 420] on textarea "Message…" at bounding box center [990, 421] width 244 height 23
paste textarea "It opens now, but the text is garbled."
type textarea "It opens now, but the text is garbled."
click at [1088, 441] on button "发送消息…" at bounding box center [1095, 443] width 21 height 21
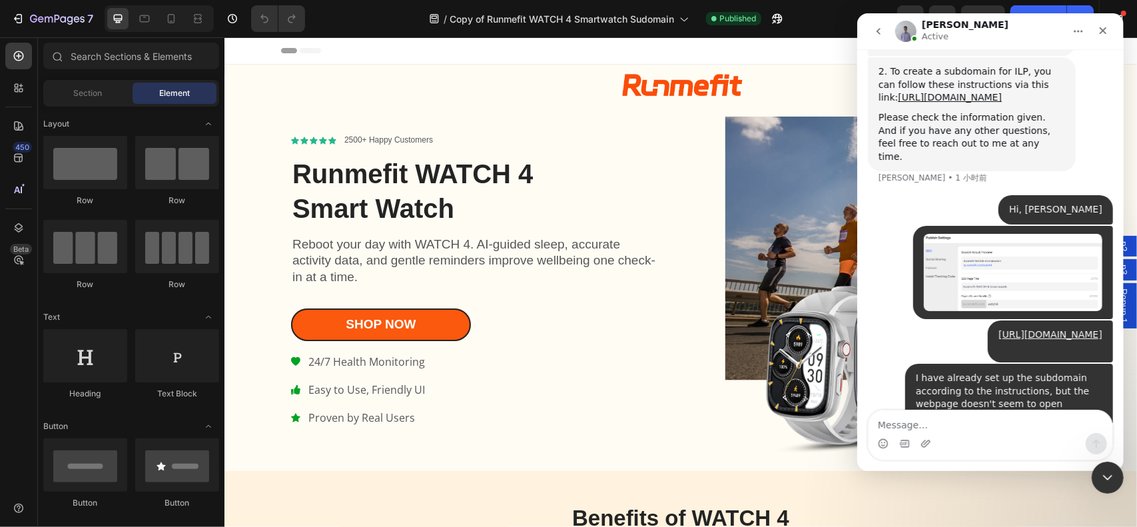
click at [996, 433] on div "Intercom Messenger" at bounding box center [990, 443] width 244 height 21
click at [989, 429] on textarea "Message…" at bounding box center [990, 421] width 244 height 23
click at [748, 54] on div at bounding box center [679, 50] width 799 height 27
click at [1101, 29] on icon "关闭" at bounding box center [1102, 30] width 7 height 7
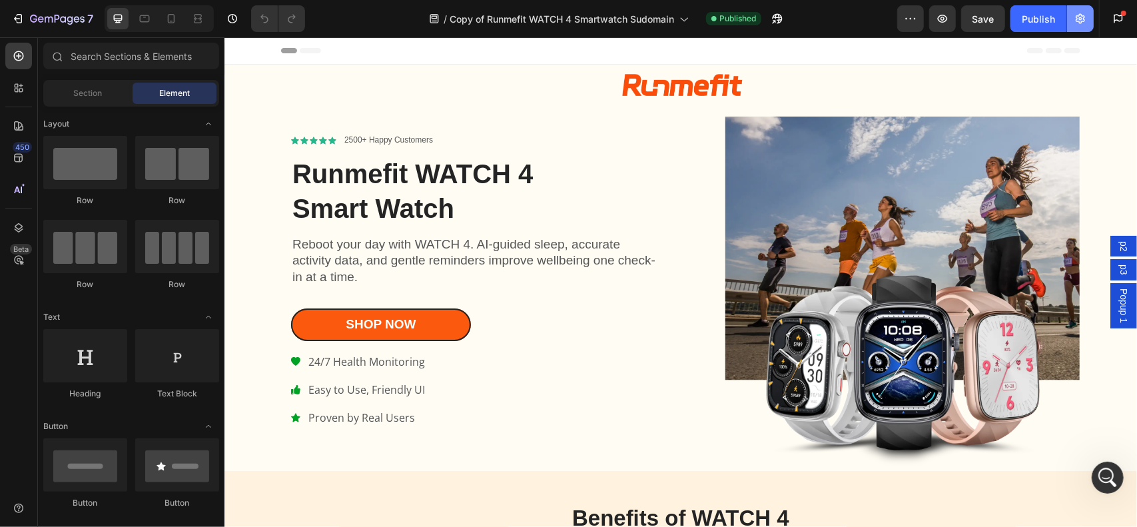
click at [1077, 15] on icon "button" at bounding box center [1079, 18] width 13 height 13
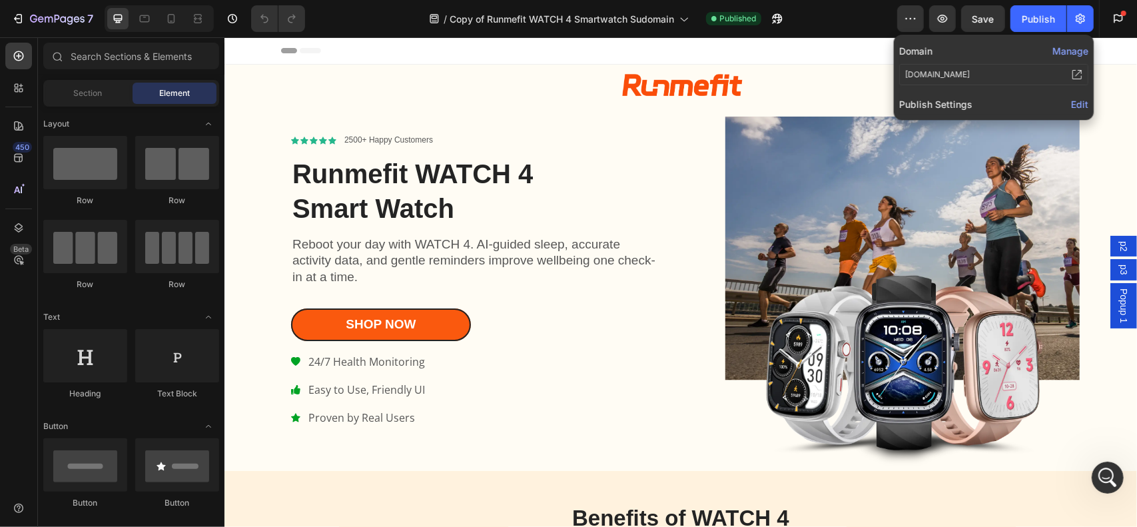
click at [1080, 105] on span "Edit" at bounding box center [1079, 104] width 17 height 11
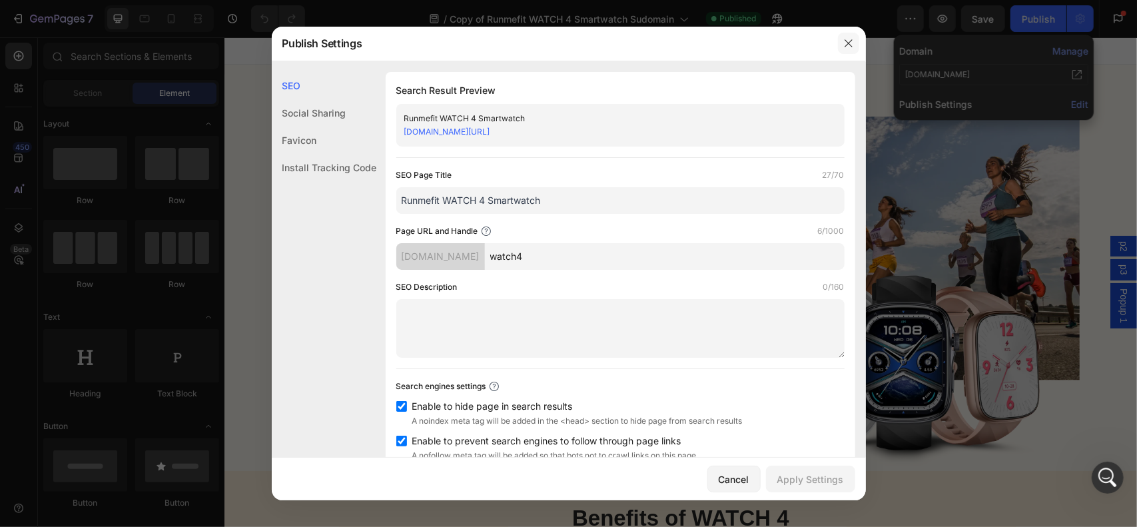
click at [848, 39] on icon "button" at bounding box center [848, 43] width 11 height 11
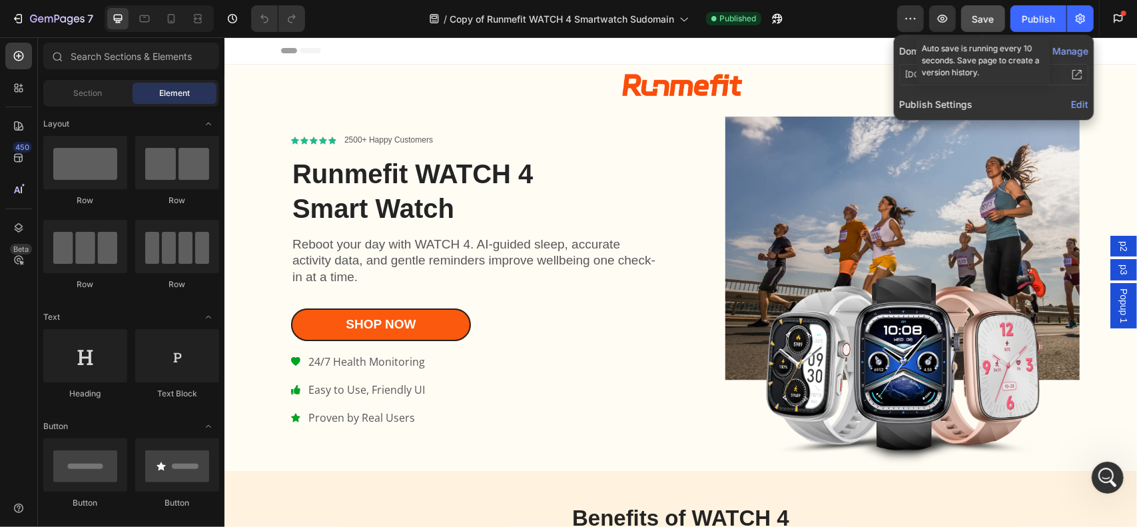
click at [983, 14] on span "Save" at bounding box center [983, 18] width 22 height 11
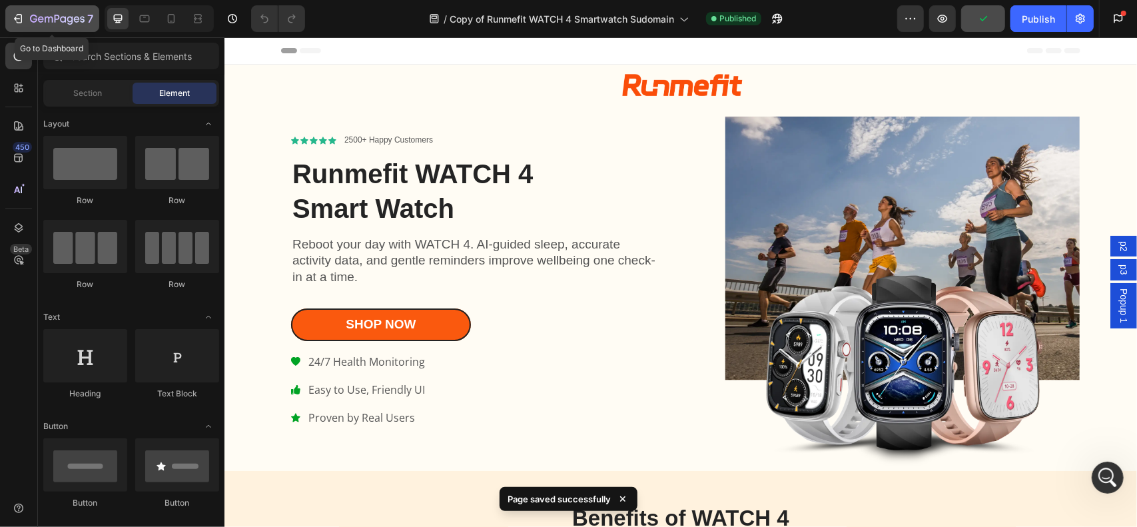
click at [25, 26] on div "7" at bounding box center [52, 19] width 82 height 16
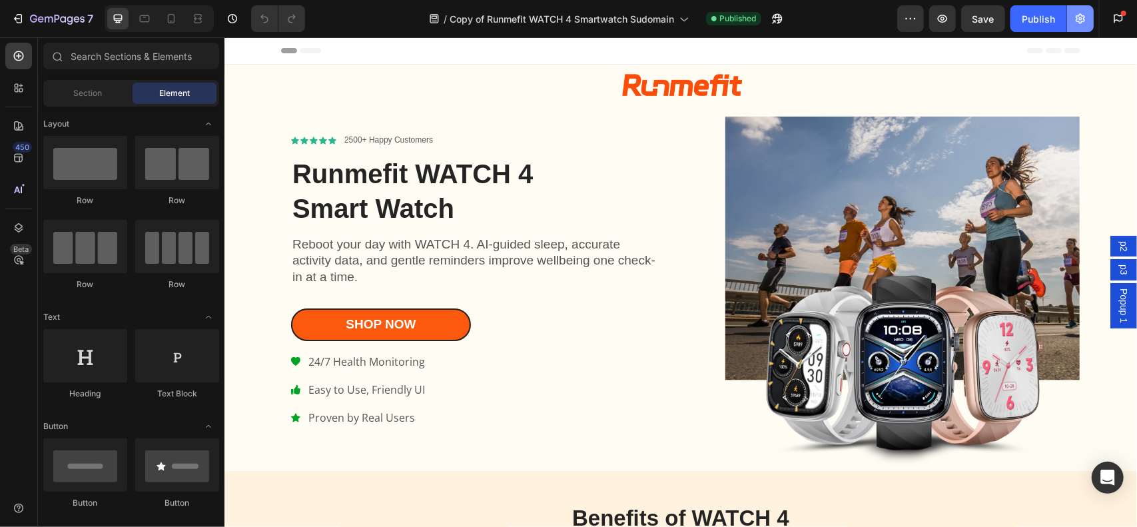
click at [1085, 27] on button "button" at bounding box center [1080, 18] width 27 height 27
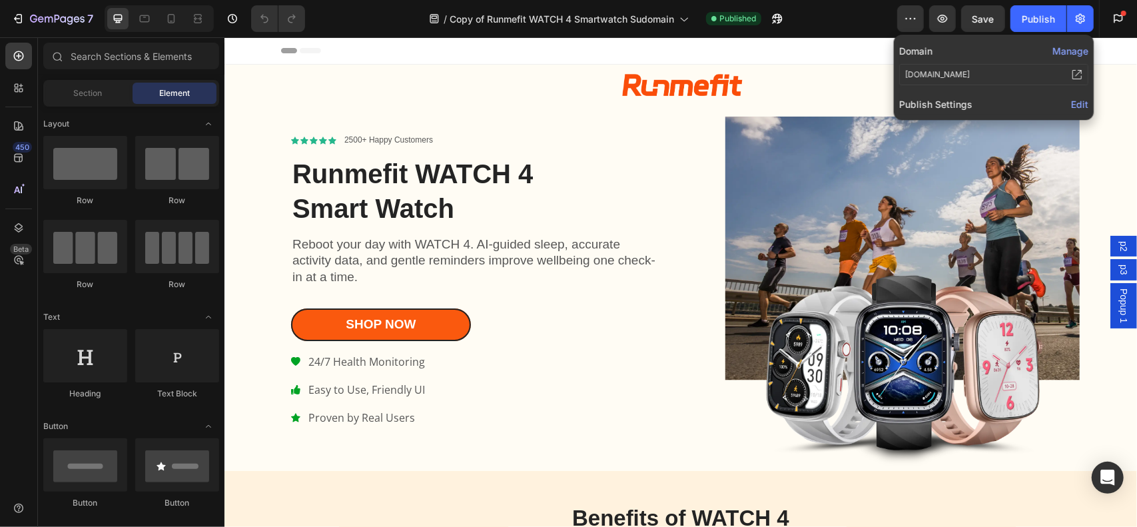
click at [1068, 51] on button "Manage" at bounding box center [1070, 51] width 36 height 14
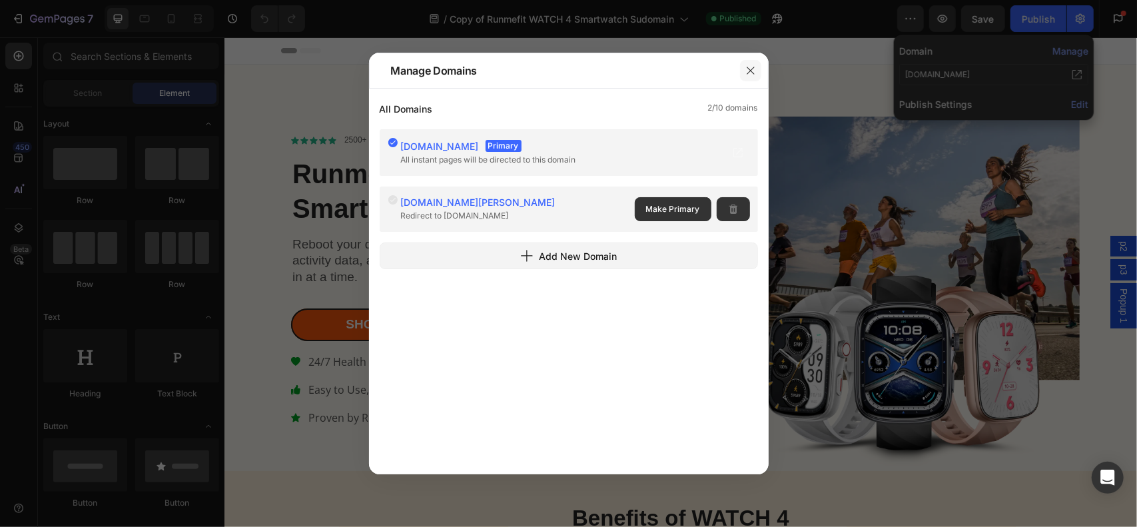
click at [752, 72] on icon "button" at bounding box center [749, 70] width 7 height 7
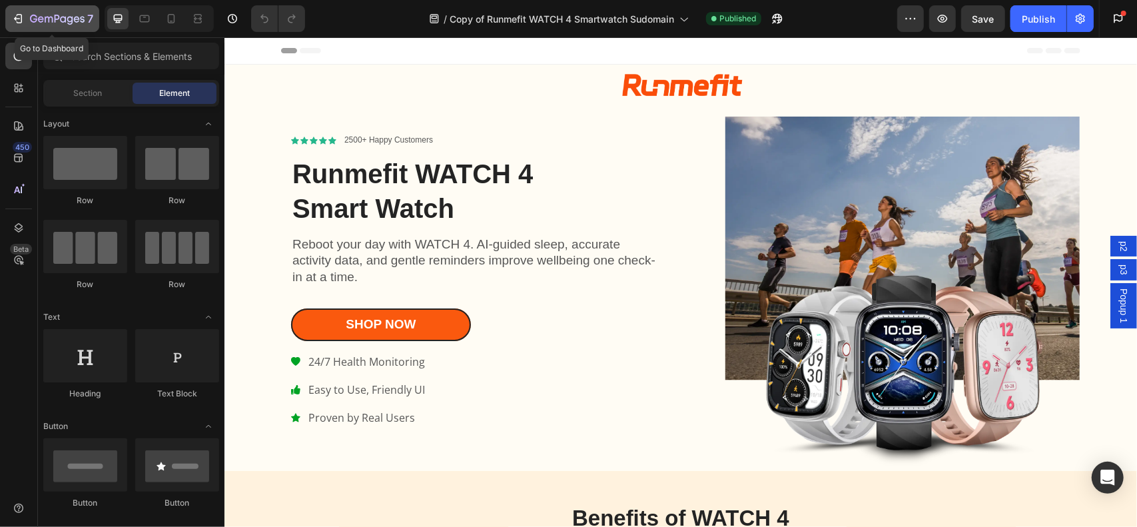
click at [11, 21] on icon "button" at bounding box center [17, 18] width 13 height 13
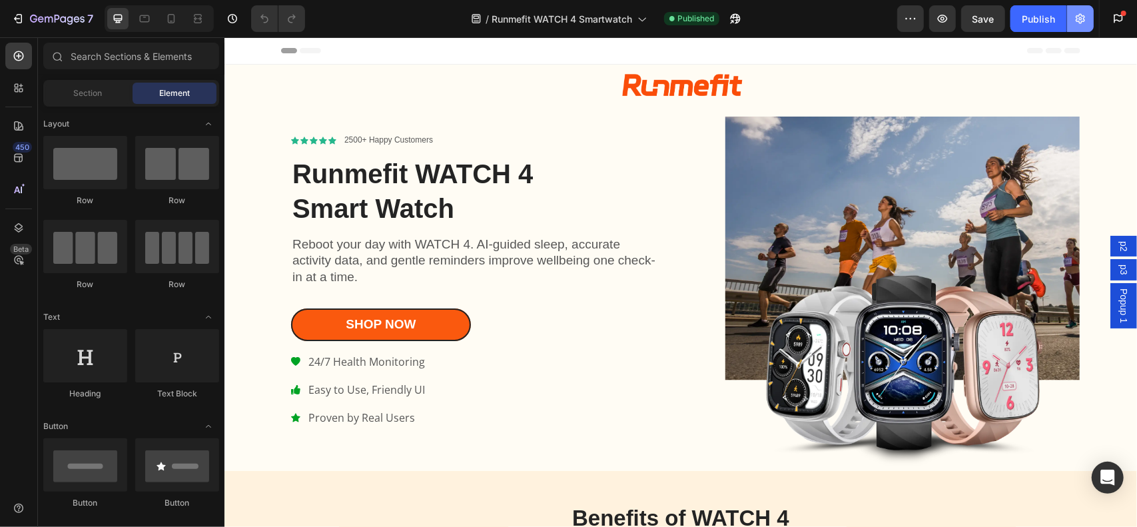
click at [1089, 17] on button "button" at bounding box center [1080, 18] width 27 height 27
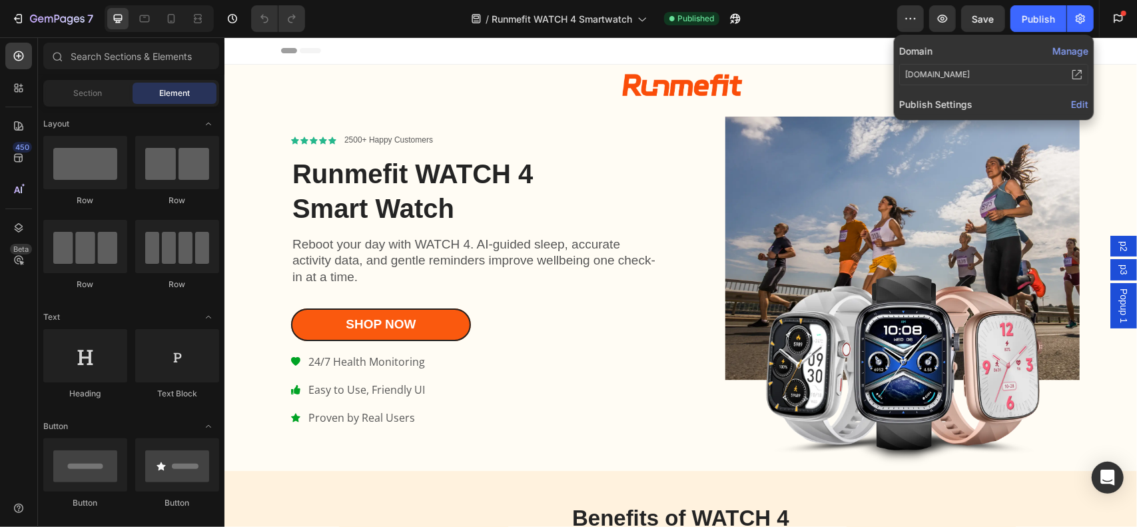
click at [1077, 49] on button "Manage" at bounding box center [1070, 51] width 36 height 14
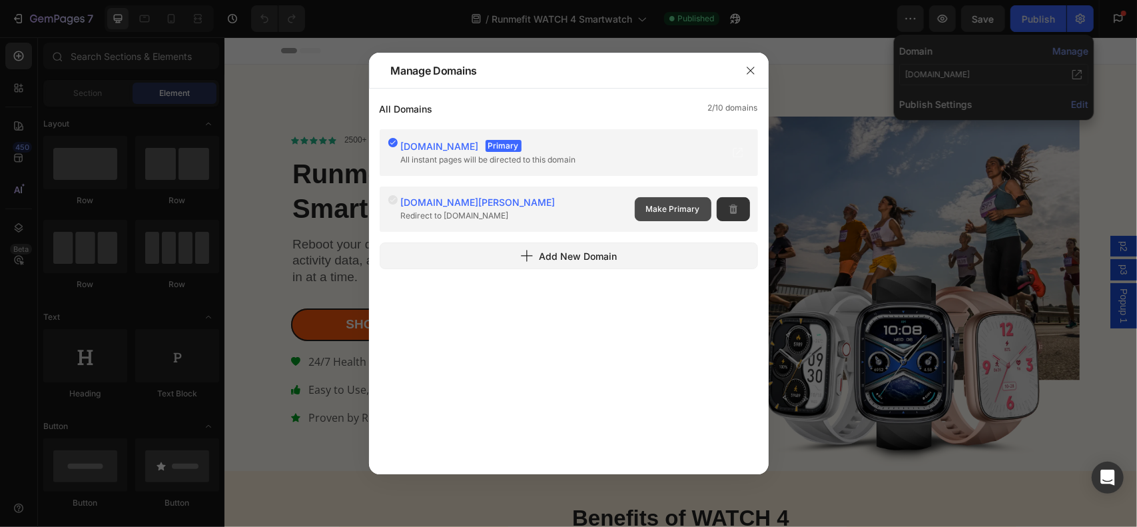
click at [685, 207] on span "Make Primary" at bounding box center [673, 209] width 54 height 12
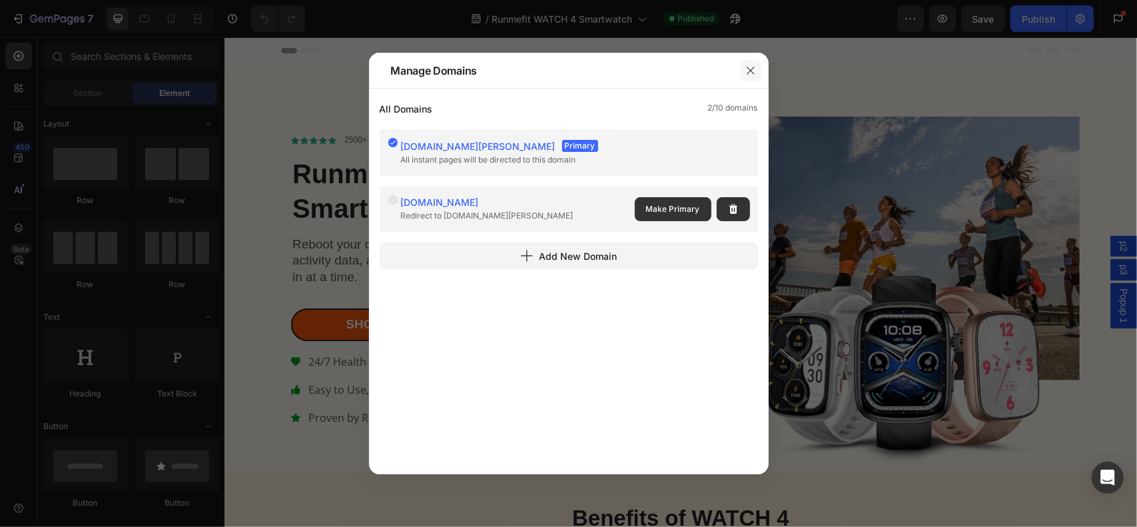
click at [748, 72] on icon "button" at bounding box center [749, 70] width 7 height 7
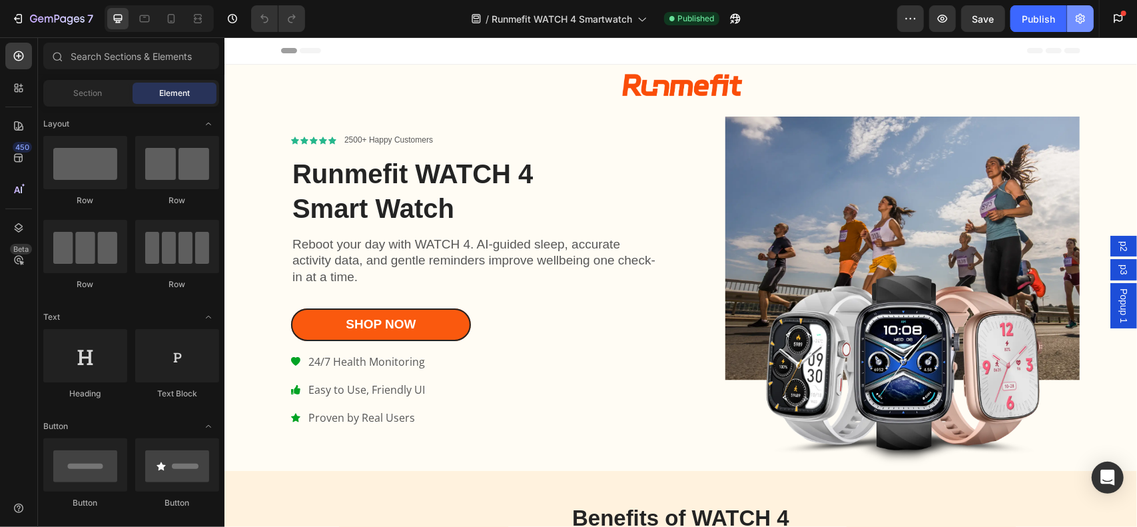
click at [1084, 17] on icon "button" at bounding box center [1079, 19] width 9 height 10
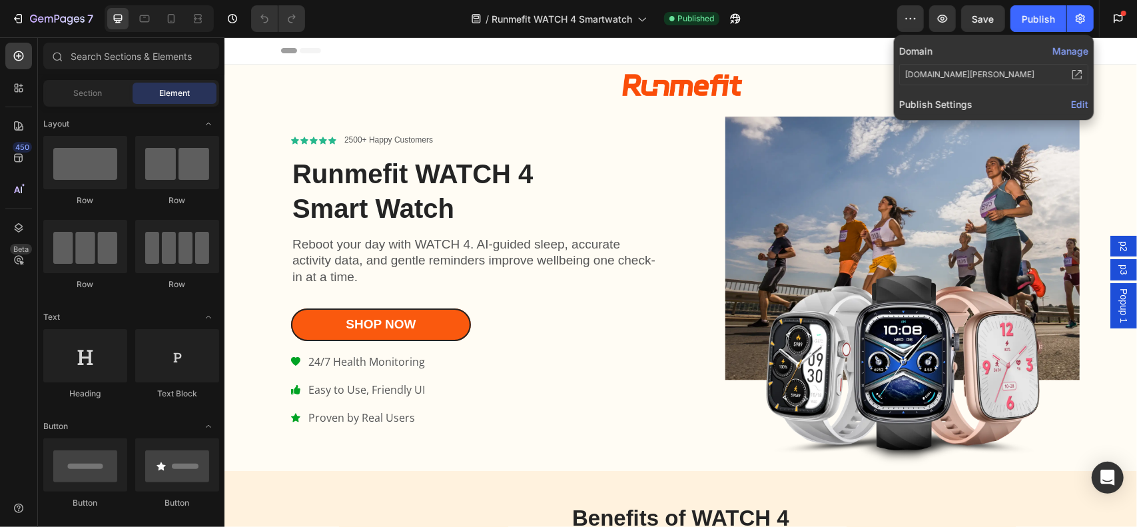
click at [1081, 110] on div "Edit" at bounding box center [1079, 104] width 17 height 16
click at [1081, 102] on span "Edit" at bounding box center [1079, 104] width 17 height 11
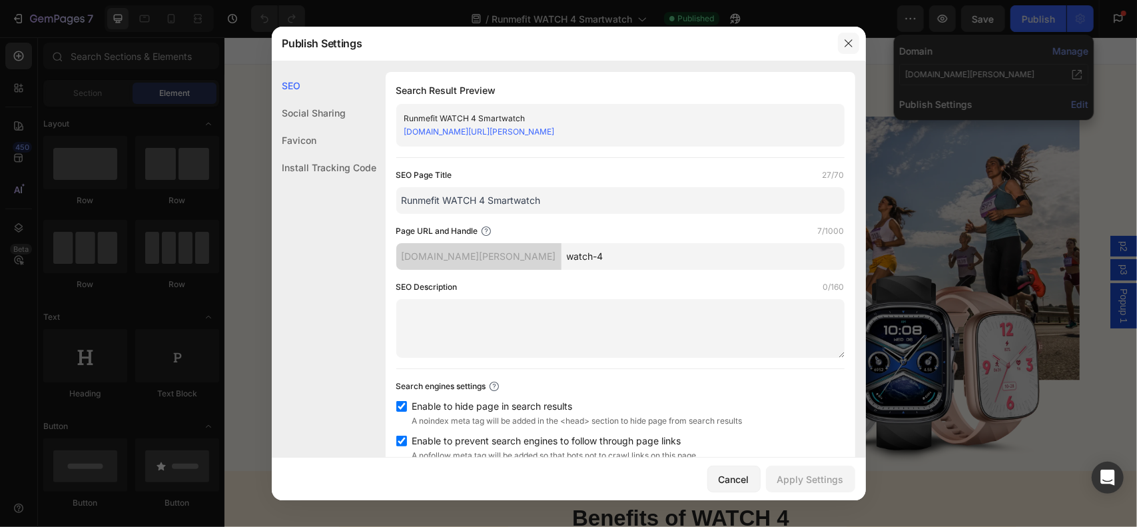
click at [849, 41] on icon "button" at bounding box center [848, 43] width 11 height 11
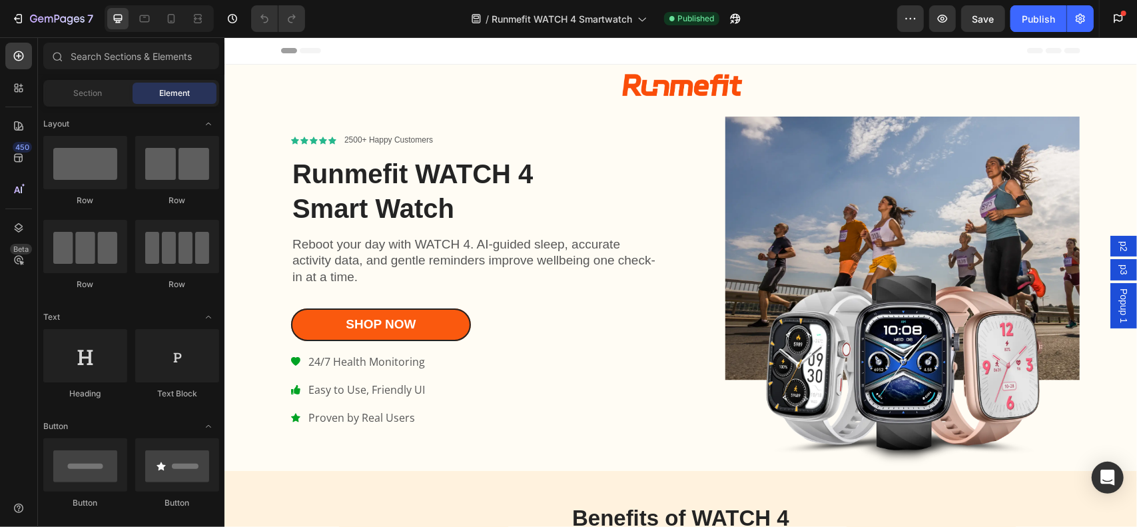
click at [1110, 55] on div at bounding box center [680, 50] width 912 height 27
click at [1033, 21] on div "Publish" at bounding box center [1037, 19] width 33 height 14
click at [734, 21] on icon "button" at bounding box center [731, 21] width 3 height 3
click at [1107, 481] on icon "Open Intercom Messenger" at bounding box center [1107, 477] width 17 height 17
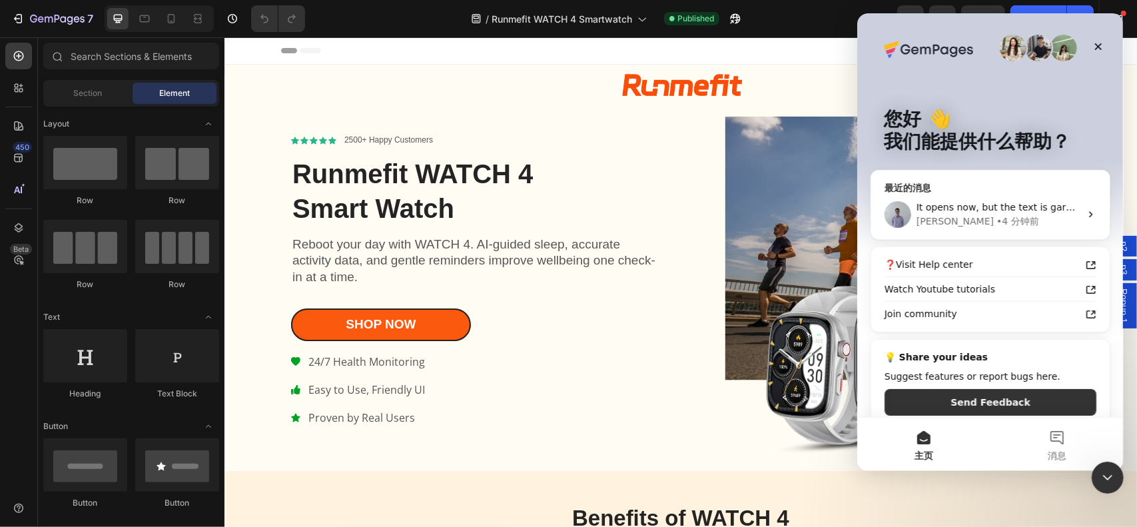
click at [1015, 218] on div "Brad • 4 分钟前" at bounding box center [998, 221] width 164 height 14
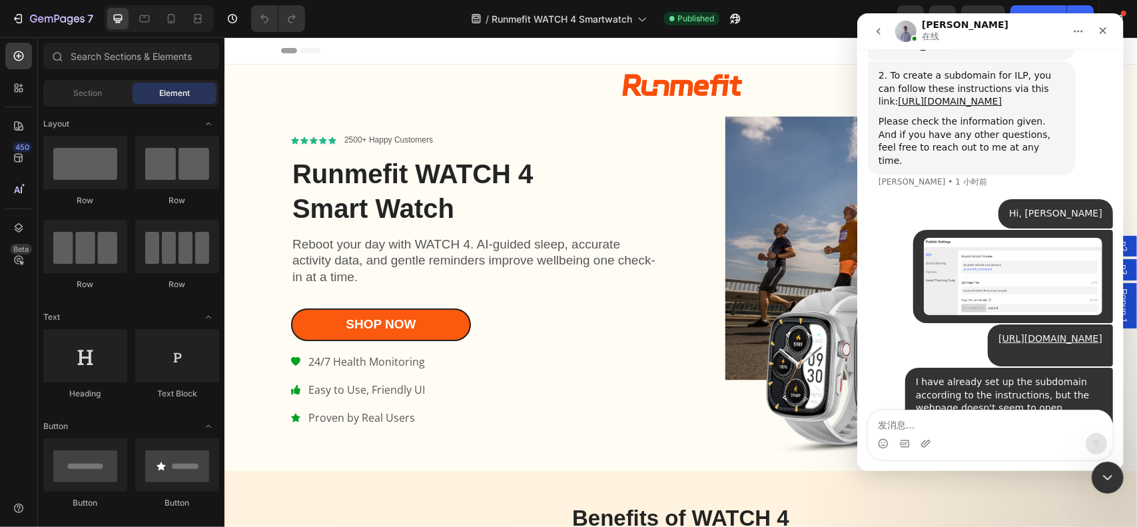
scroll to position [1650, 0]
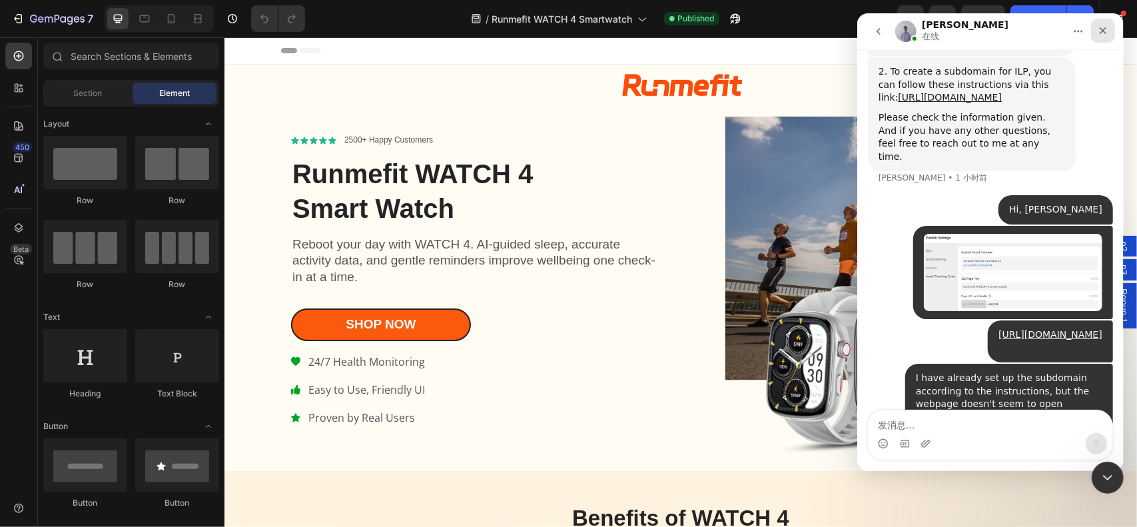
click at [1105, 33] on icon "关闭" at bounding box center [1102, 30] width 11 height 11
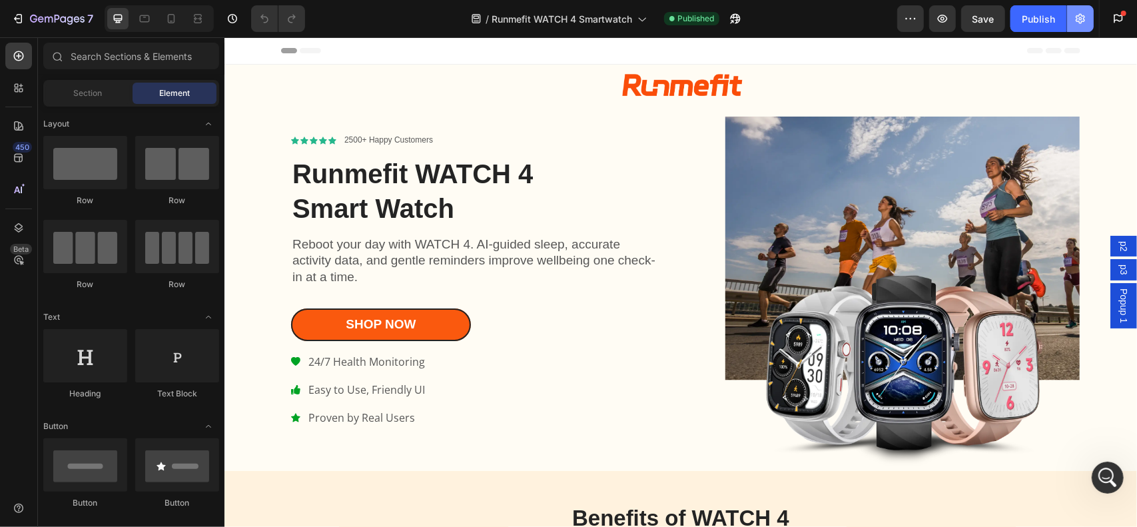
scroll to position [0, 0]
click at [1083, 24] on icon "button" at bounding box center [1079, 18] width 13 height 13
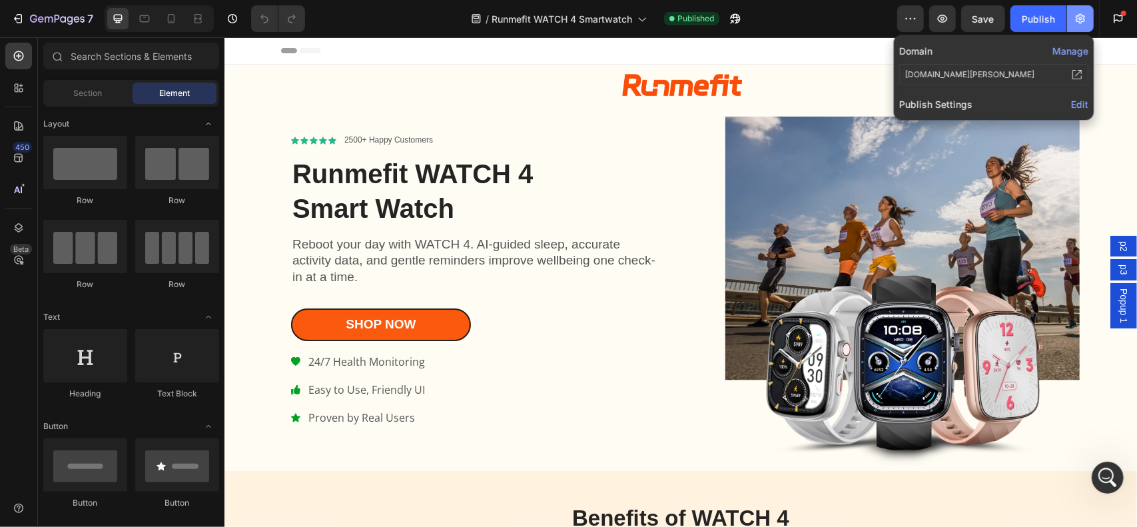
scroll to position [1650, 0]
click at [1079, 51] on button "Manage" at bounding box center [1070, 51] width 36 height 14
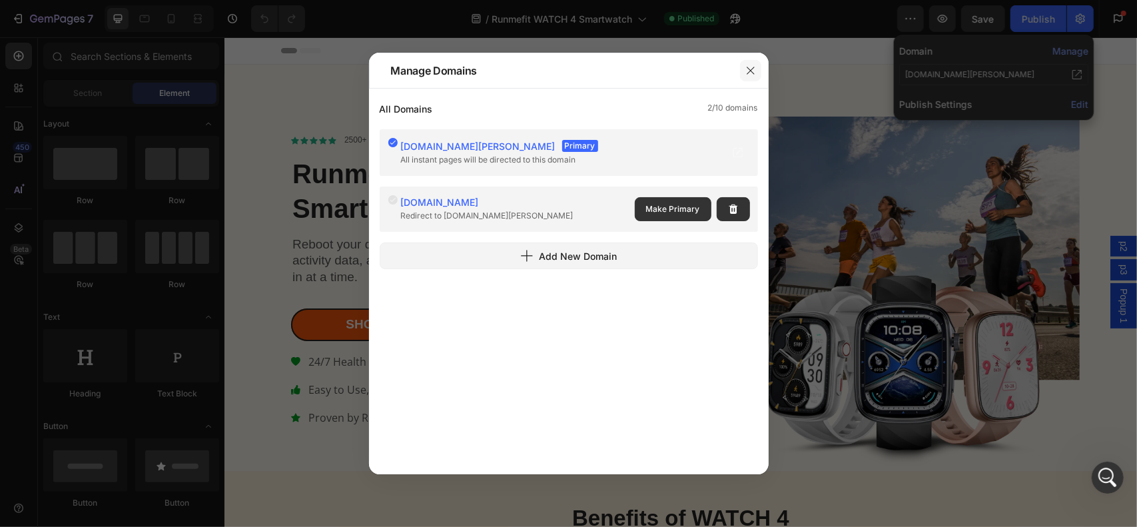
click at [751, 70] on icon "button" at bounding box center [750, 70] width 11 height 11
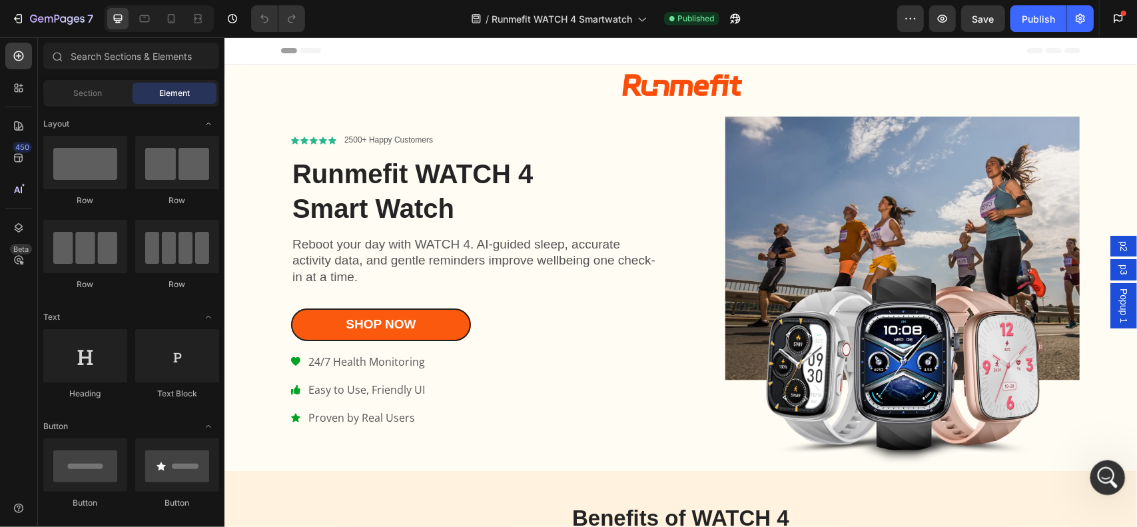
click at [1102, 480] on icon "打开 Intercom Messenger" at bounding box center [1106, 476] width 22 height 22
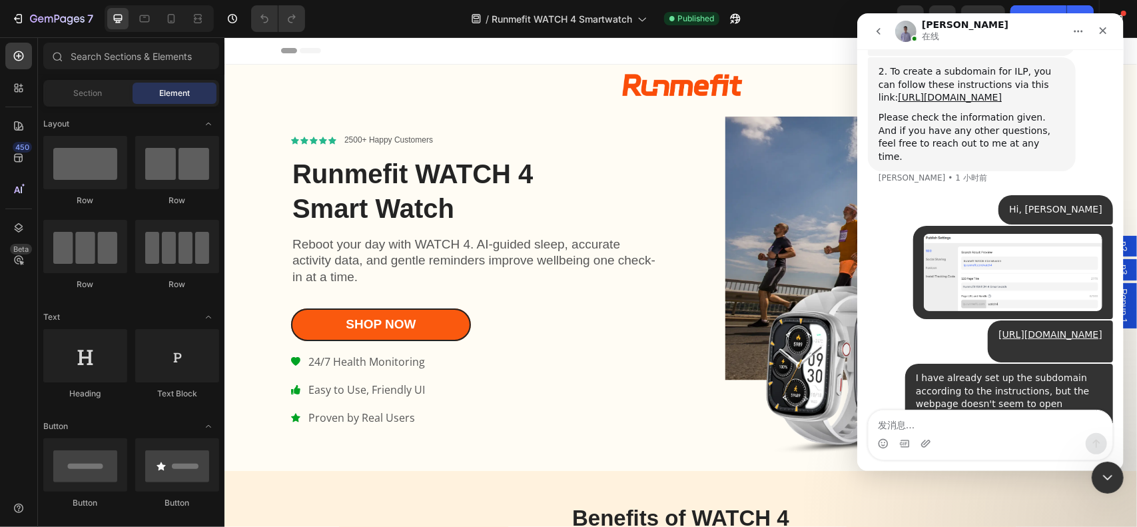
click at [955, 431] on textarea "发消息..." at bounding box center [990, 421] width 244 height 23
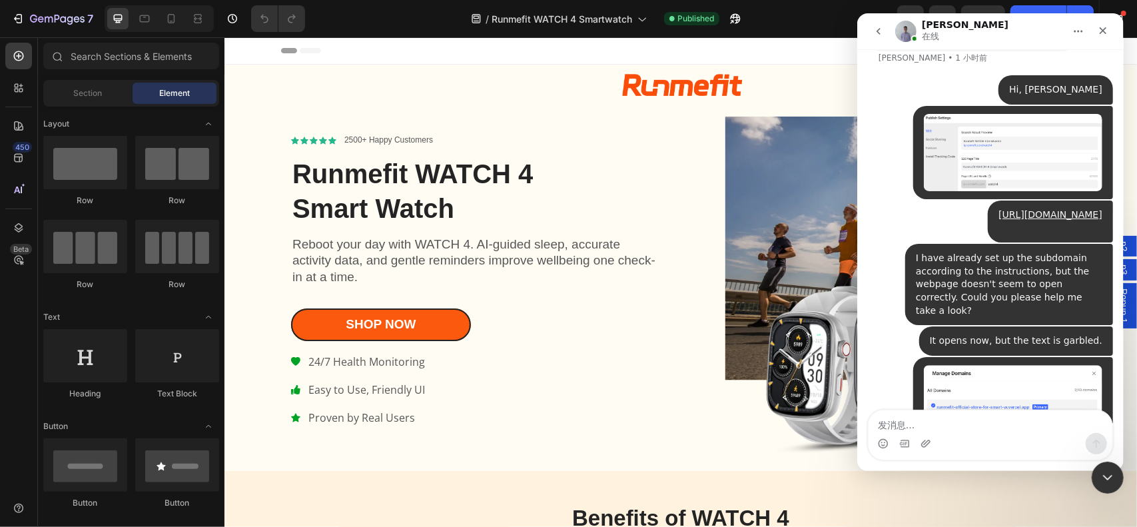
scroll to position [1822, 0]
click at [0, 377] on div "450 Beta" at bounding box center [19, 281] width 38 height 489
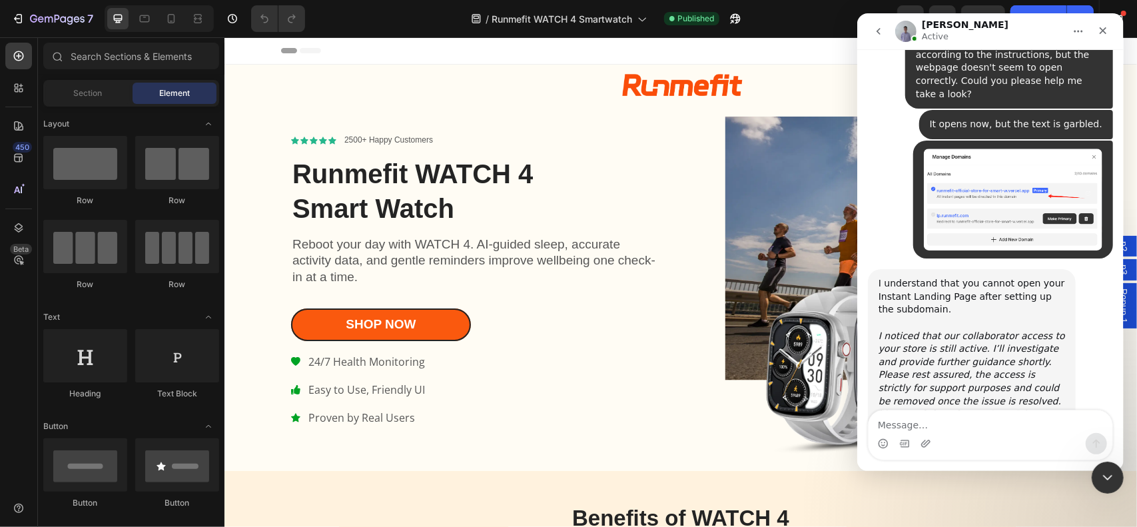
scroll to position [2076, 0]
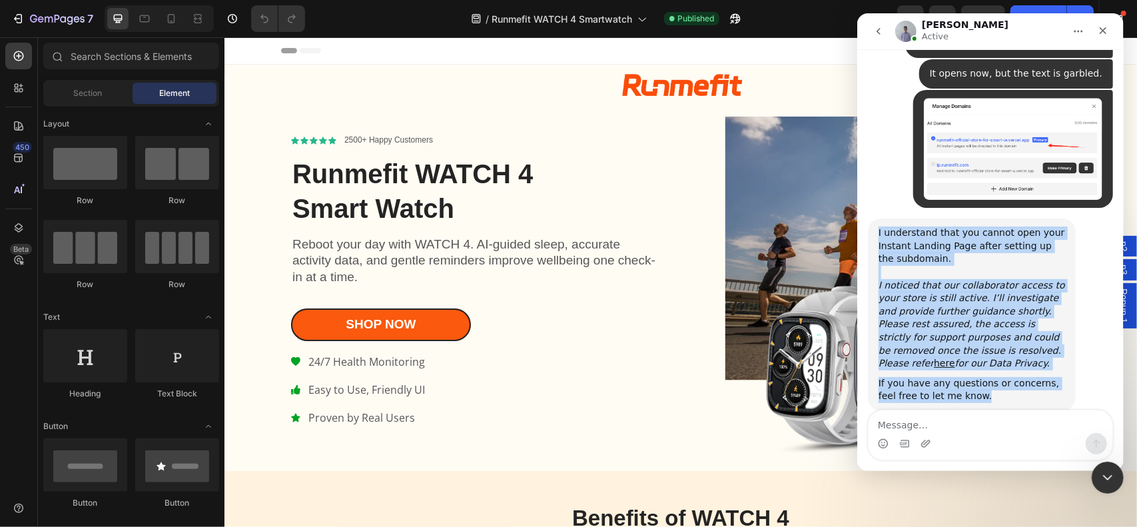
drag, startPoint x: 878, startPoint y: 151, endPoint x: 989, endPoint y: 314, distance: 197.4
click at [989, 314] on div "I understand that you cannot open your Instant Landing Page after setting up th…" at bounding box center [971, 314] width 186 height 176
copy div "I understand that you cannot open your Instant Landing Page after setting up th…"
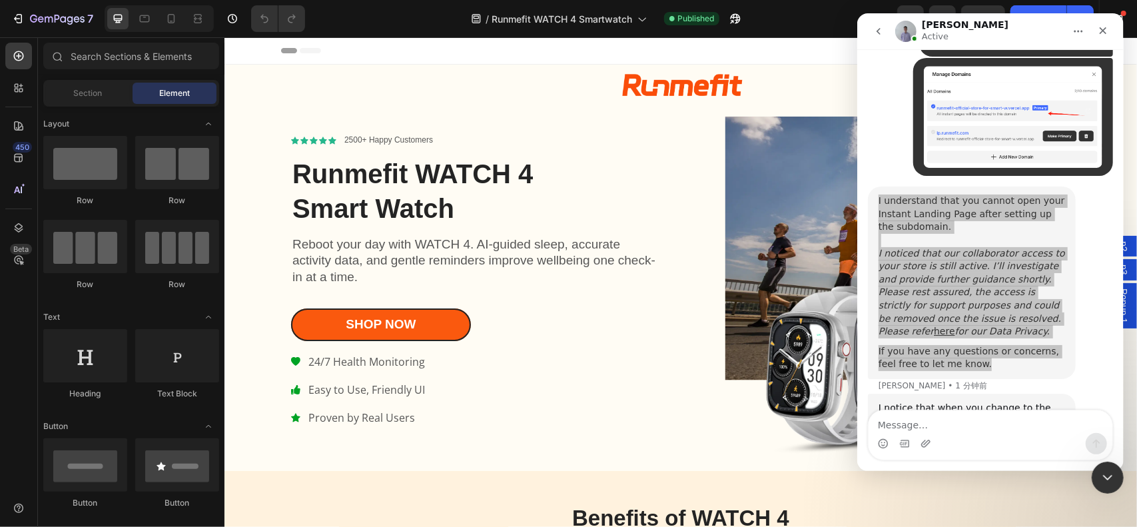
scroll to position [2159, 0]
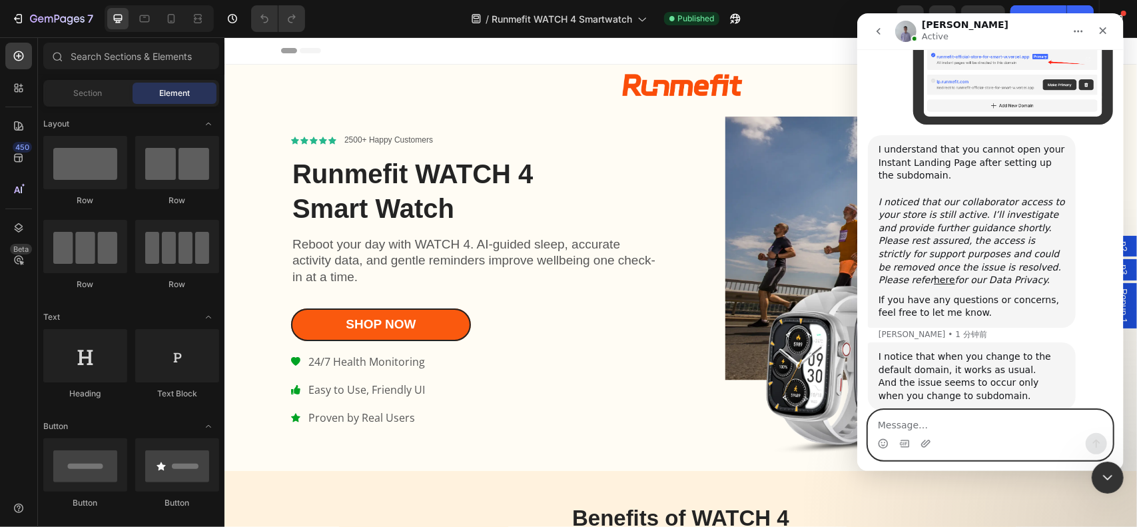
click at [937, 423] on textarea "Message…" at bounding box center [990, 421] width 244 height 23
type textarea "Yes"
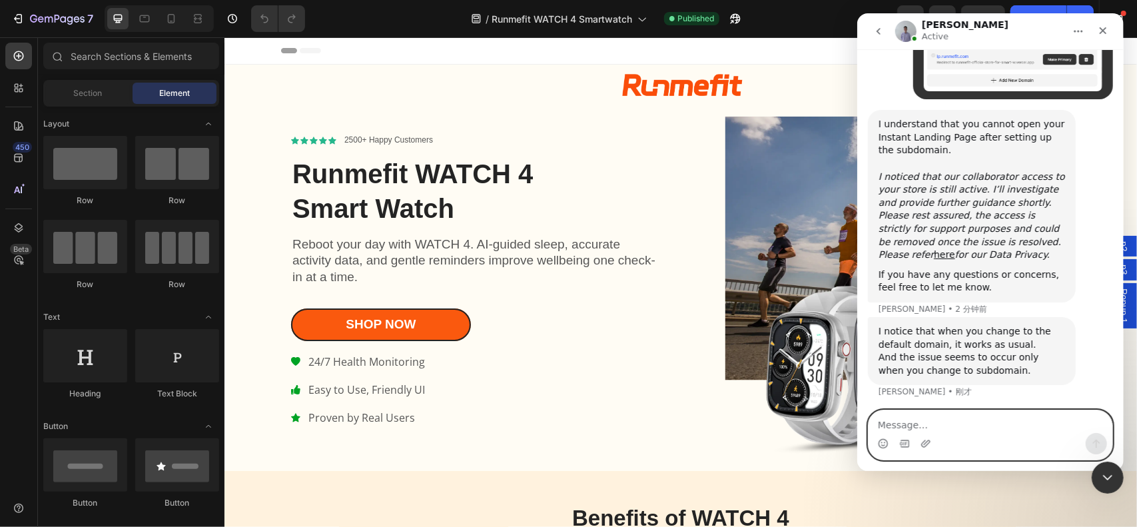
scroll to position [2199, 0]
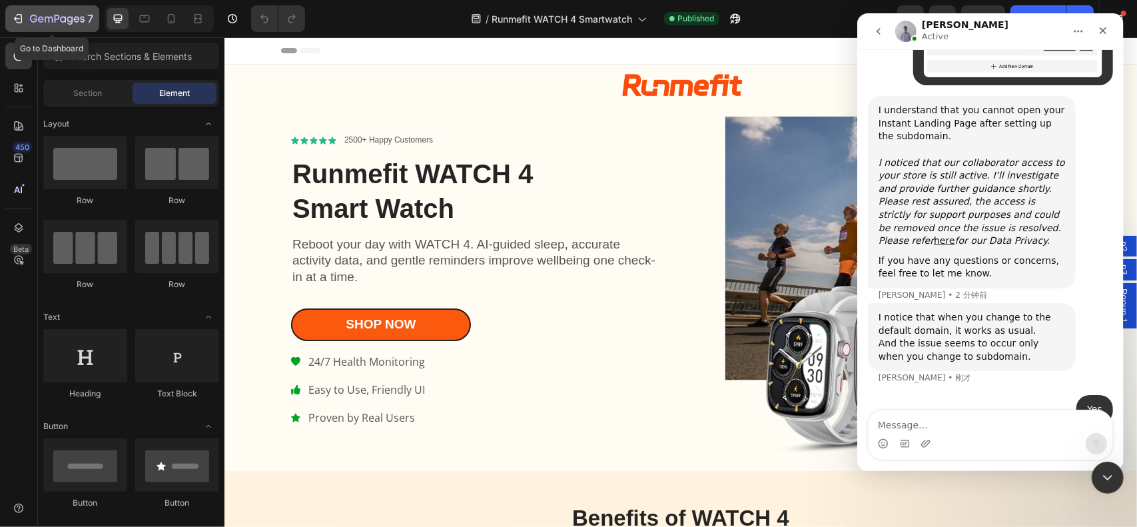
click at [23, 26] on div "7" at bounding box center [52, 19] width 82 height 16
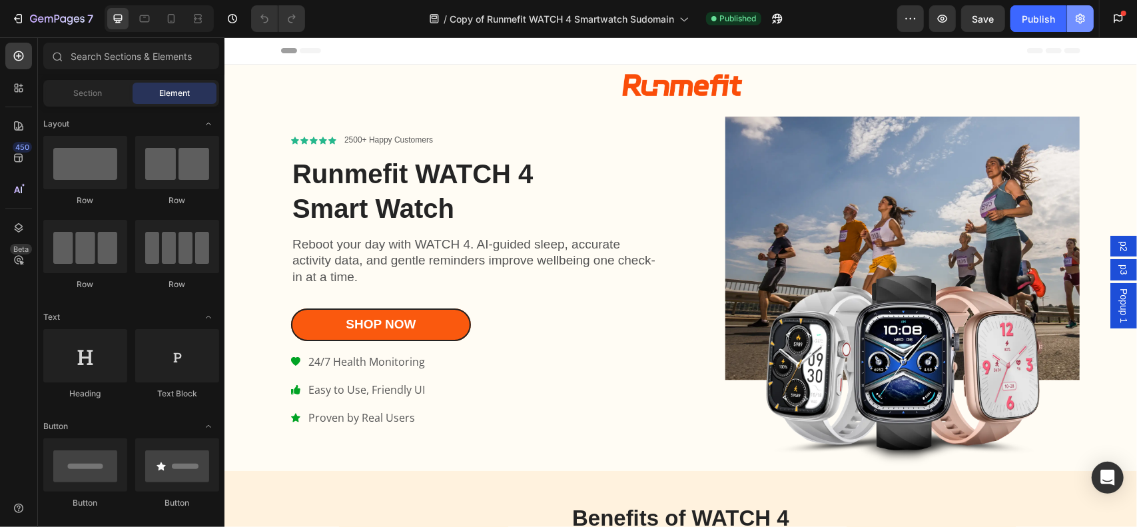
click at [1088, 20] on button "button" at bounding box center [1080, 18] width 27 height 27
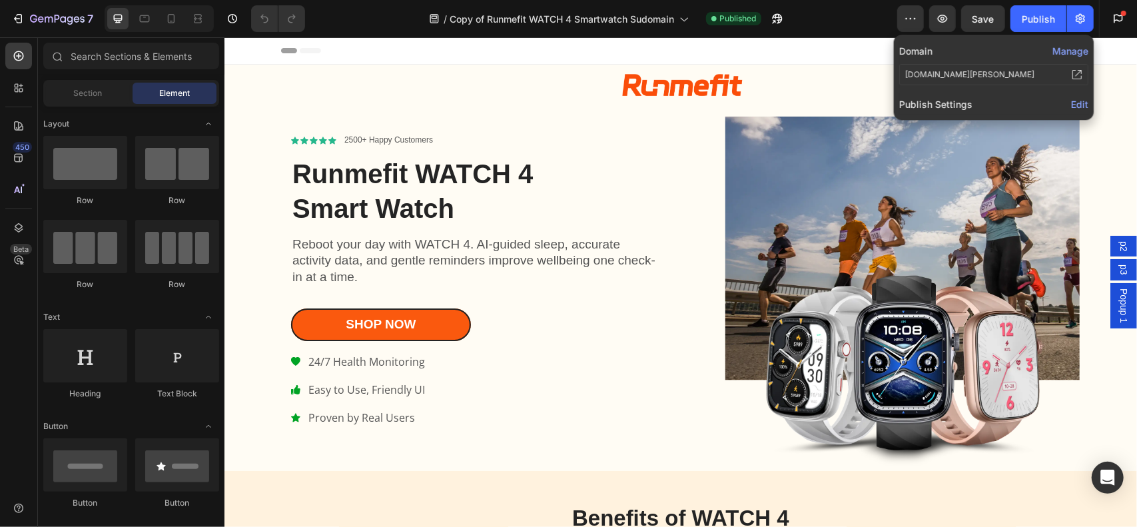
click at [1067, 52] on button "Manage" at bounding box center [1070, 51] width 36 height 14
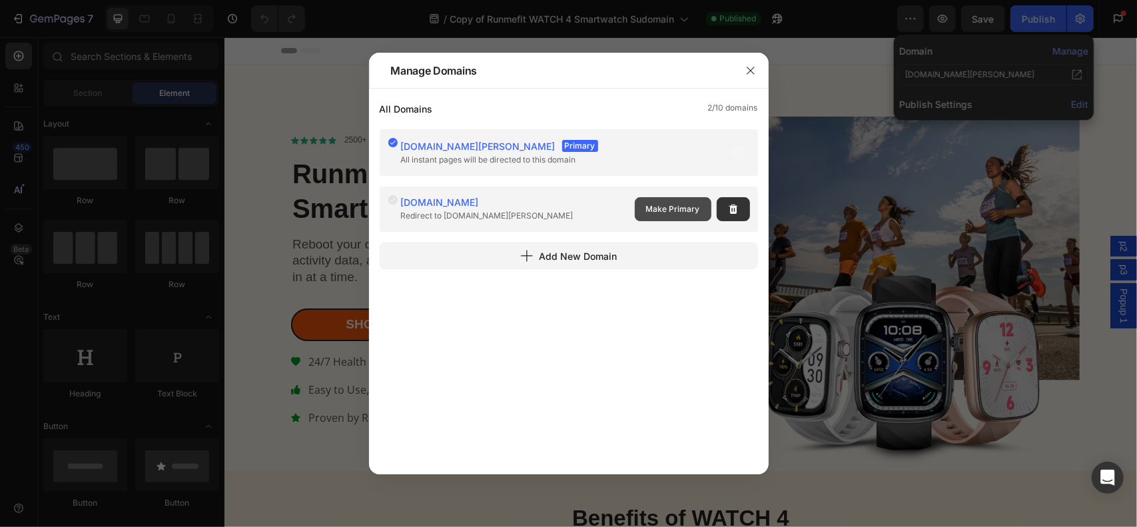
click at [668, 208] on span "Make Primary" at bounding box center [673, 209] width 54 height 12
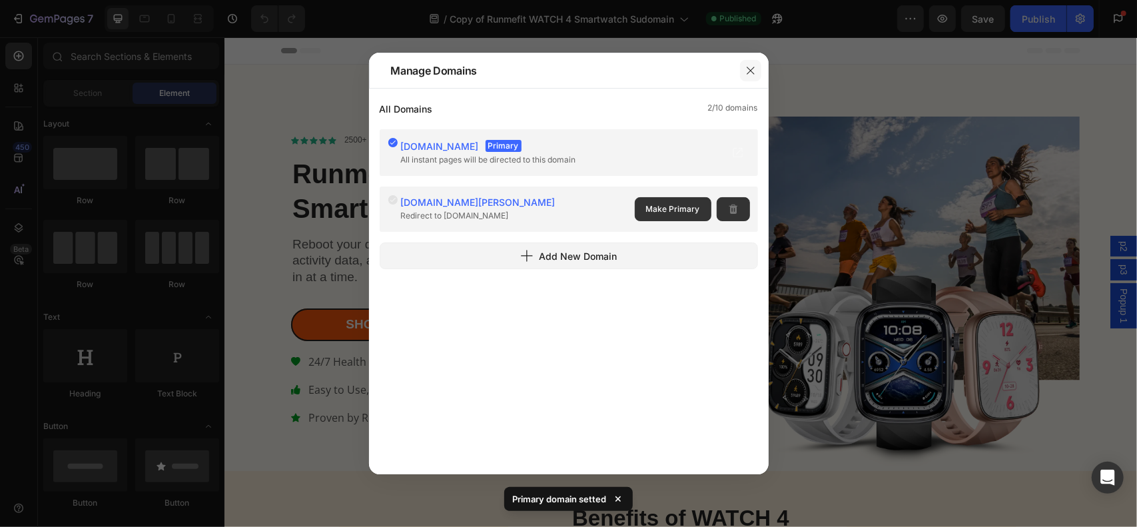
click at [750, 73] on icon "button" at bounding box center [750, 70] width 11 height 11
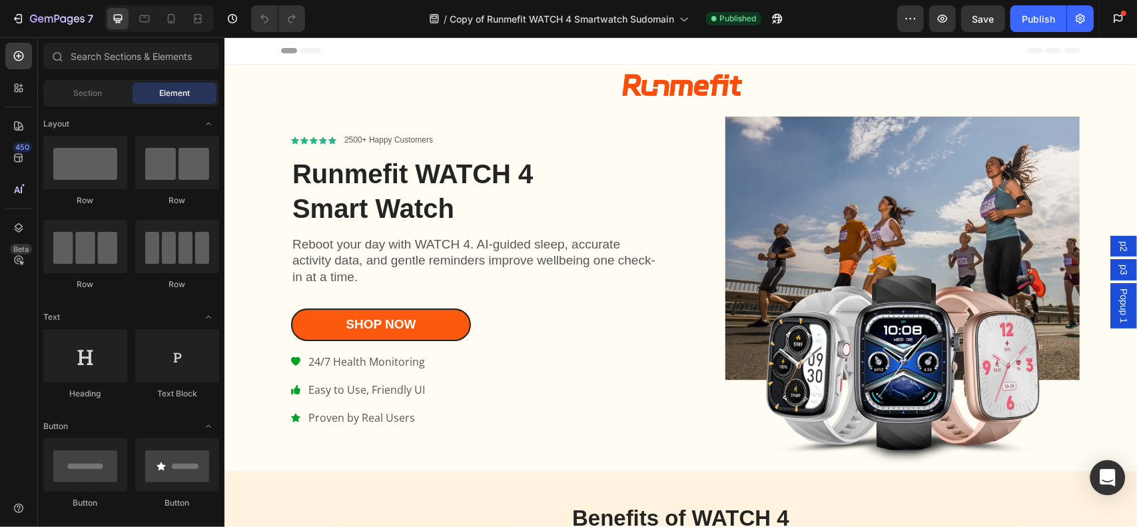
click at [1112, 476] on icon "Open Intercom Messenger" at bounding box center [1106, 477] width 15 height 17
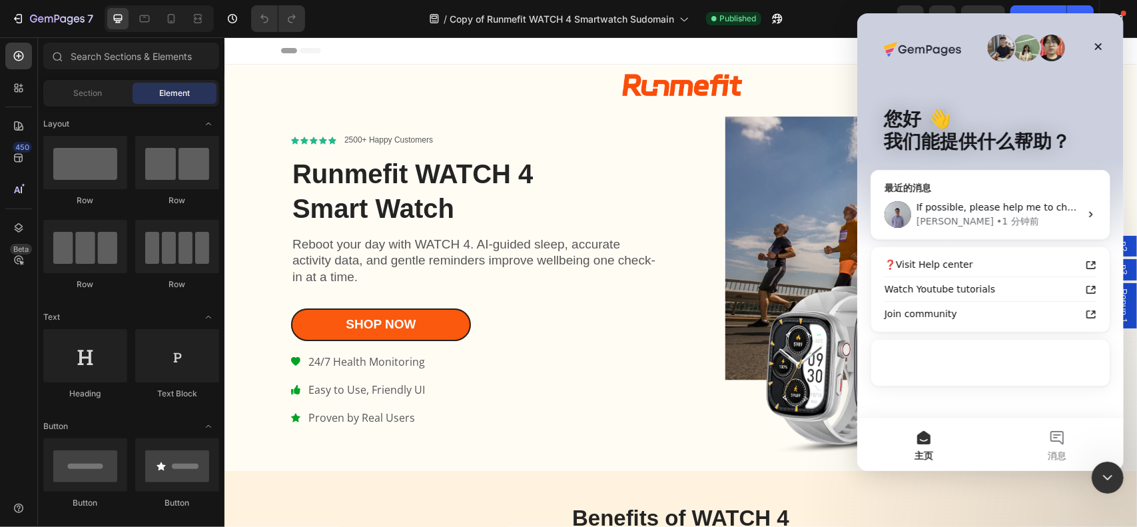
click at [997, 214] on div "If possible, please help me to change to your subdomain ([URL][DOMAIN_NAME]) an…" at bounding box center [998, 207] width 164 height 14
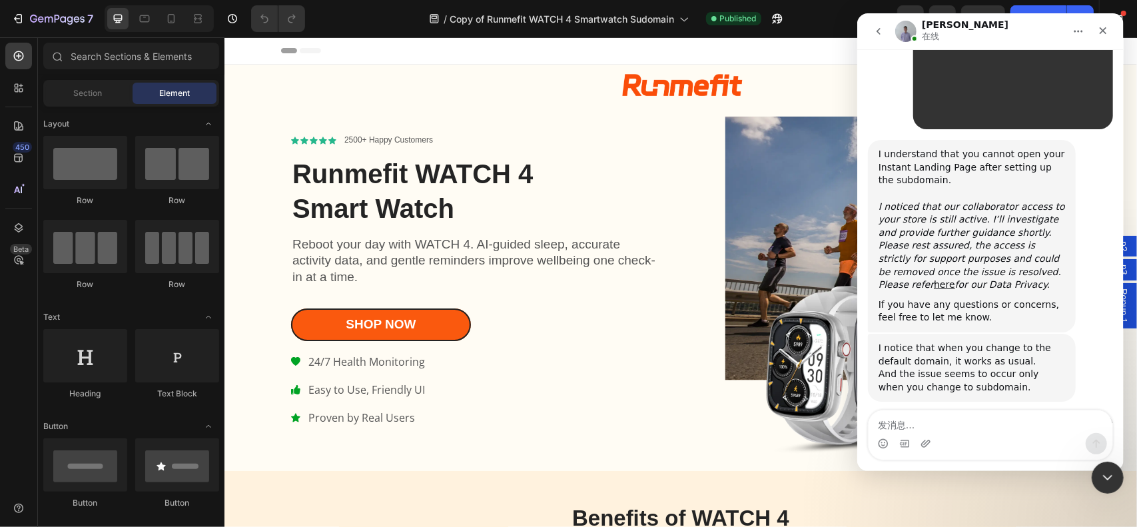
click at [967, 426] on textarea "发消息..." at bounding box center [990, 421] width 244 height 23
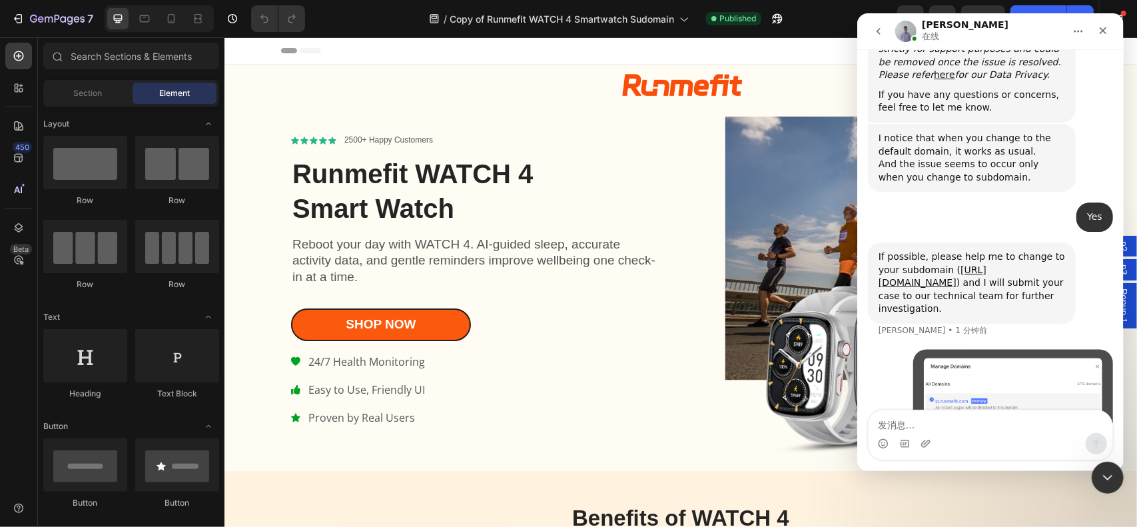
scroll to position [2314, 0]
click at [1017, 425] on textarea "发消息..." at bounding box center [990, 421] width 244 height 23
type textarea "OK"
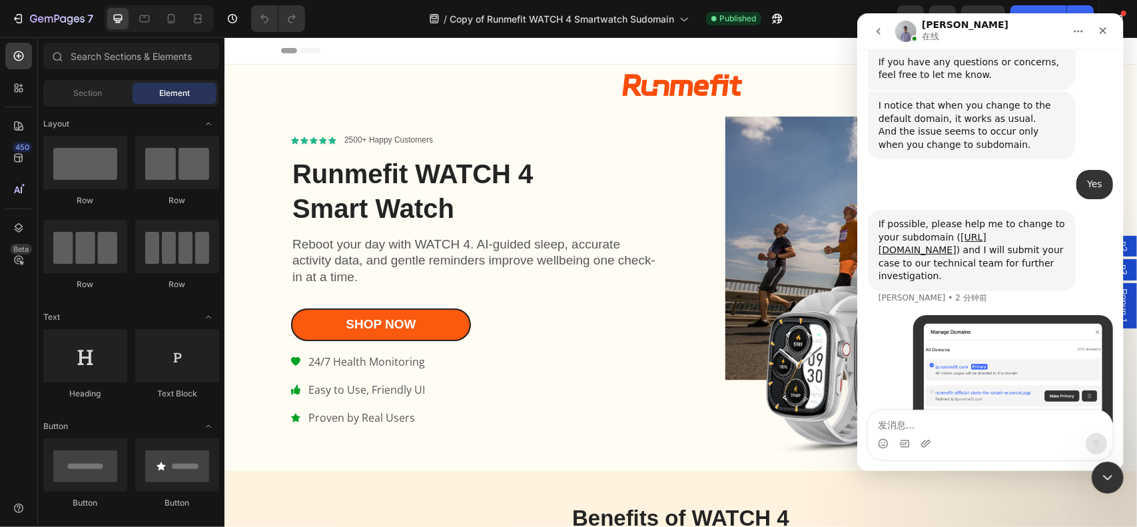
click at [5, 331] on div "450 Beta" at bounding box center [18, 269] width 27 height 452
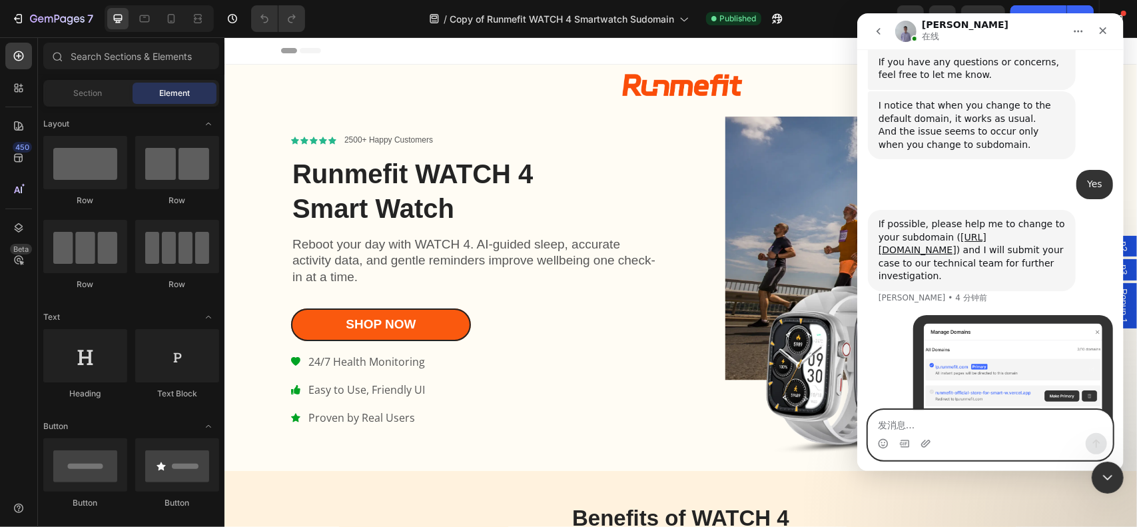
click at [969, 426] on textarea "发消息..." at bounding box center [990, 421] width 244 height 23
paste textarea "Please help me resolve this as soon as possible. I had to temporarily pause my …"
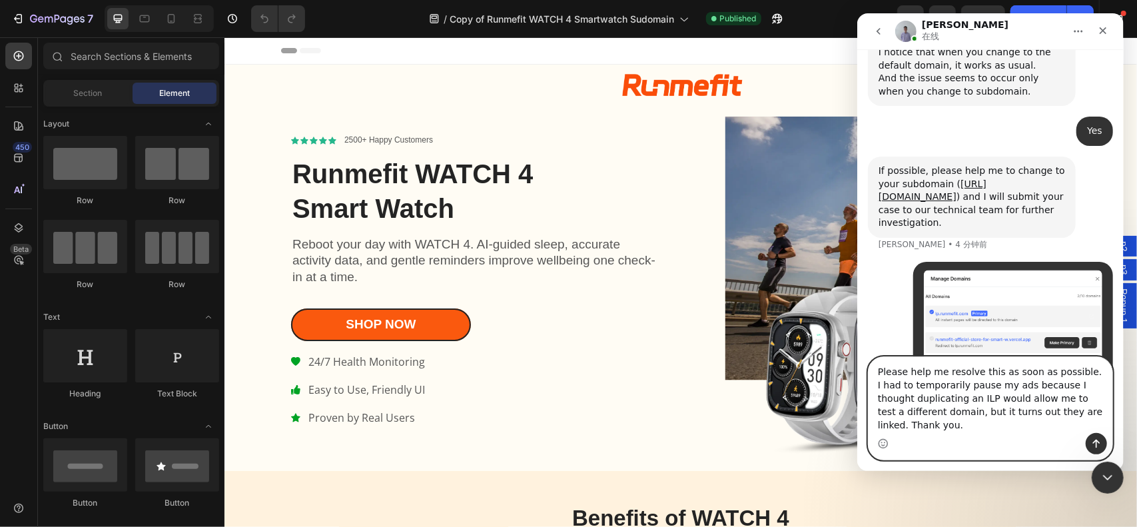
type textarea "Please help me resolve this as soon as possible. I had to temporarily pause my …"
click at [1091, 443] on icon "发送消息…" at bounding box center [1095, 443] width 11 height 11
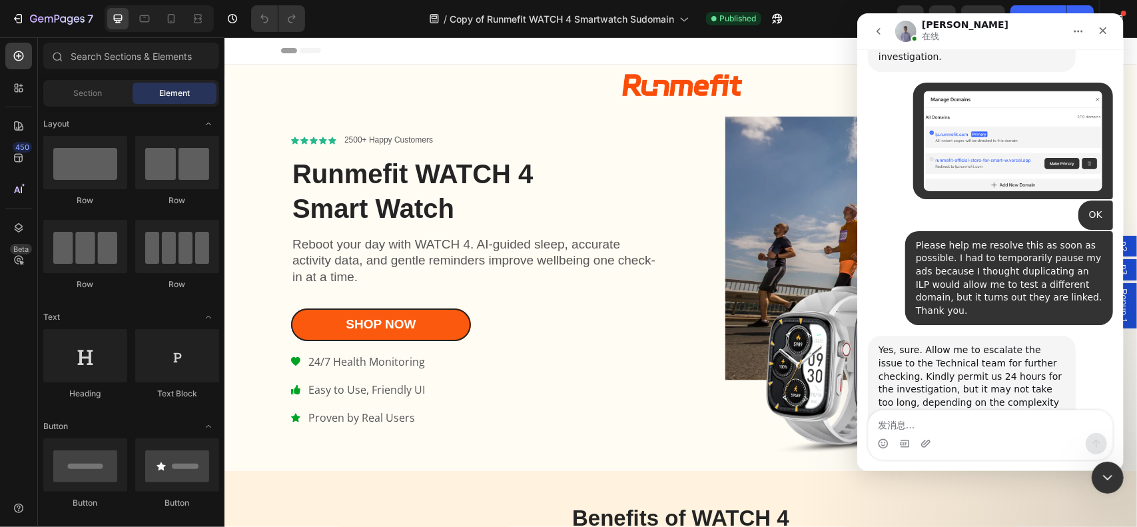
scroll to position [2571, 0]
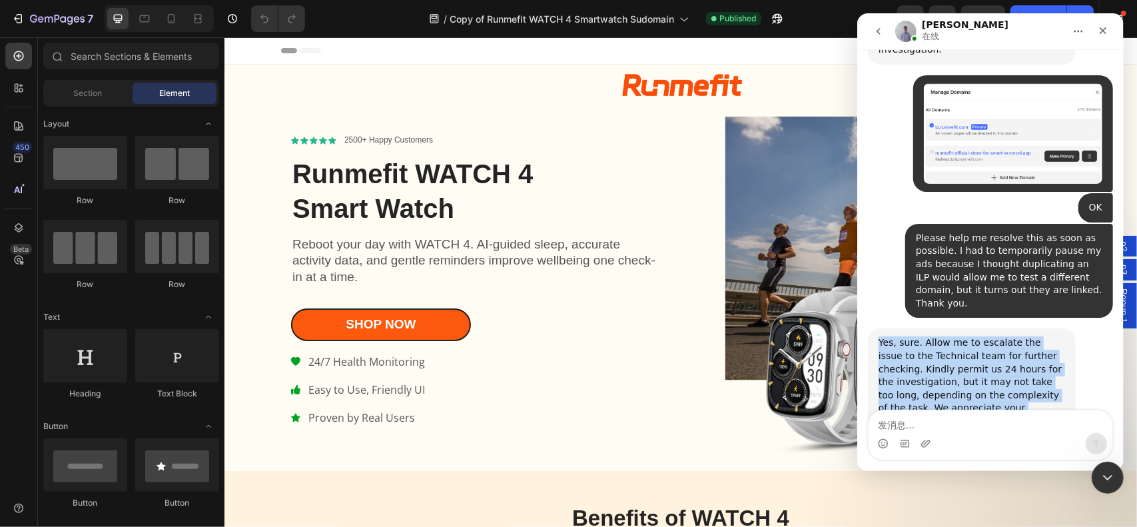
drag, startPoint x: 878, startPoint y: 276, endPoint x: 1003, endPoint y: 372, distance: 157.7
click at [1003, 372] on div "Yes, sure. Allow me to escalate the issue to the Technical team for further che…" at bounding box center [971, 394] width 186 height 117
copy div "Yes, sure. Allow me to escalate the issue to the Technical team for further che…"
click at [1024, 336] on div "Yes, sure. Allow me to escalate the issue to the Technical team for further che…" at bounding box center [971, 394] width 186 height 117
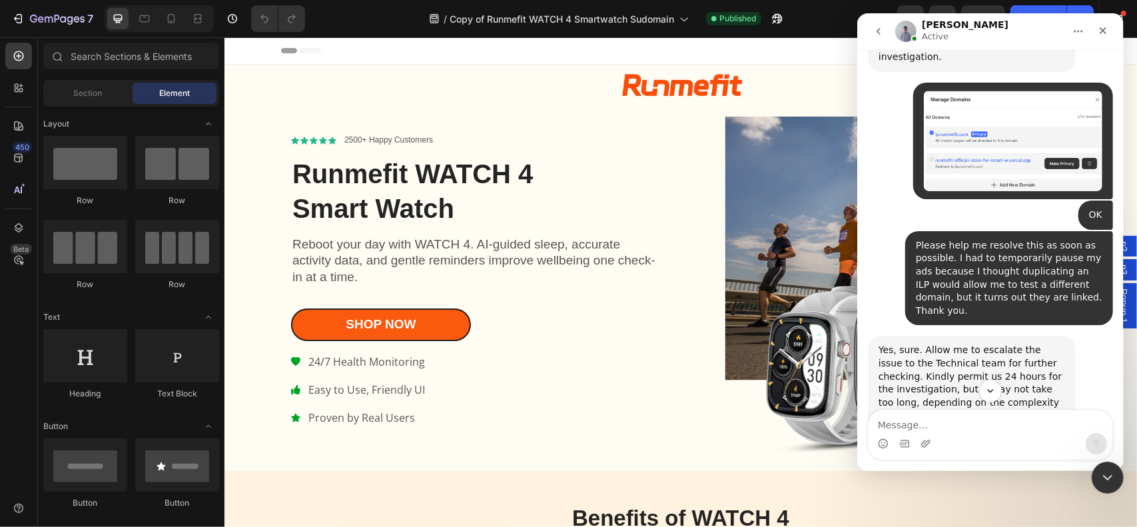
scroll to position [2623, 0]
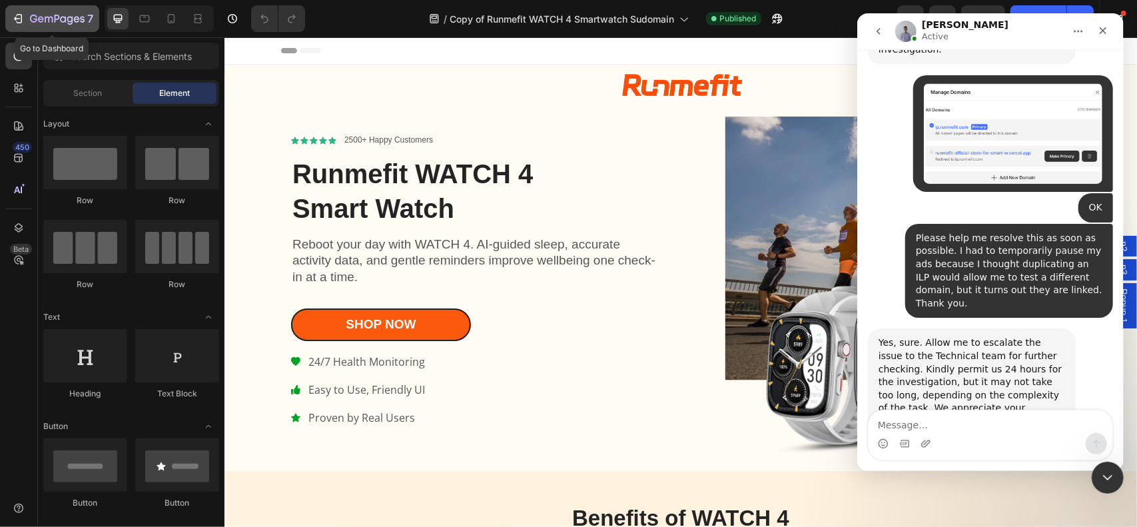
click at [15, 13] on icon "button" at bounding box center [17, 18] width 13 height 13
